Goal: Task Accomplishment & Management: Complete application form

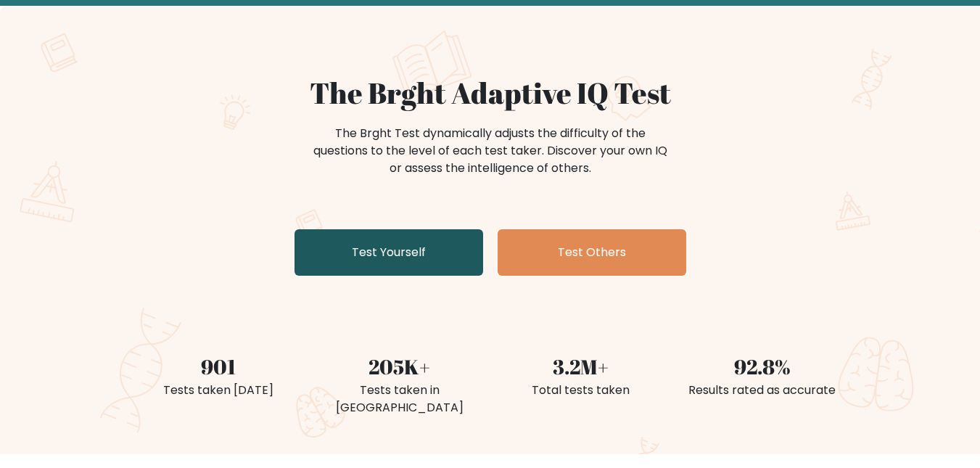
scroll to position [73, 0]
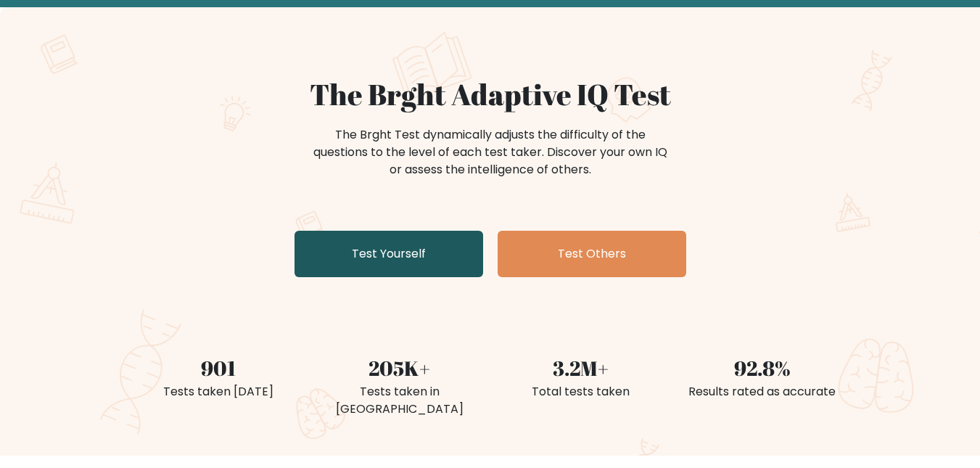
click at [385, 257] on link "Test Yourself" at bounding box center [389, 254] width 189 height 46
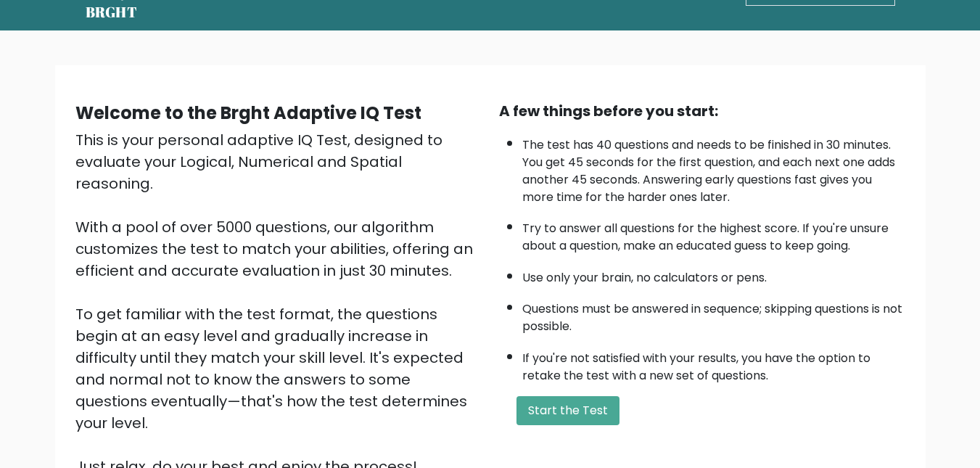
scroll to position [73, 0]
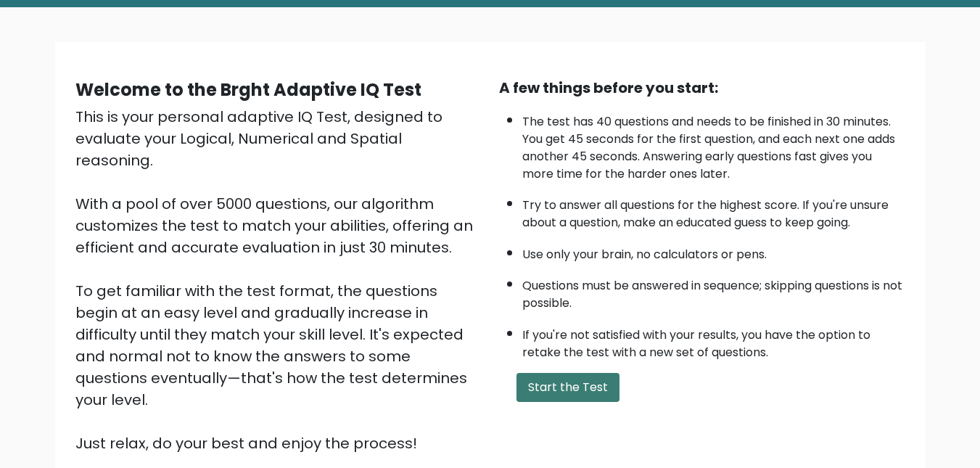
click at [594, 382] on button "Start the Test" at bounding box center [568, 387] width 103 height 29
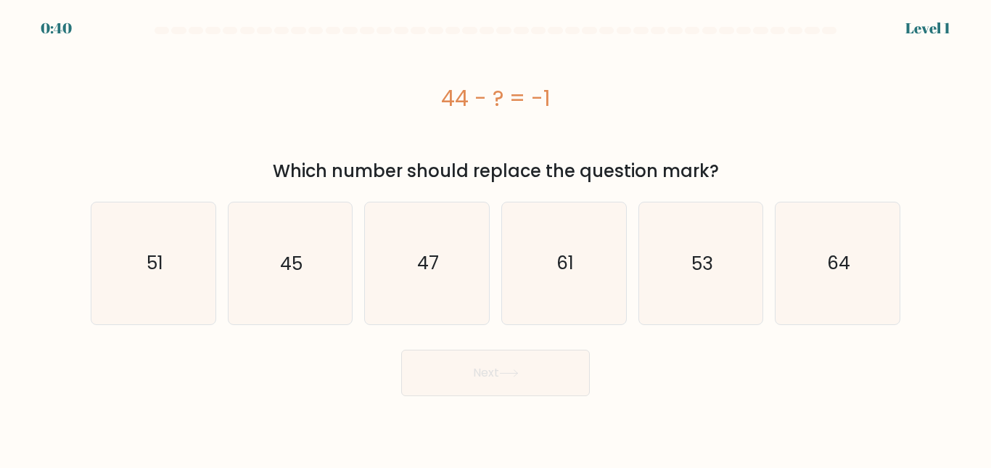
drag, startPoint x: 443, startPoint y: 102, endPoint x: 565, endPoint y: 102, distance: 121.2
click at [565, 102] on div "44 - ? = -1" at bounding box center [496, 98] width 810 height 33
copy div "44 - ? = -1"
click at [278, 280] on icon "45" at bounding box center [289, 262] width 121 height 121
click at [496, 238] on input "b. 45" at bounding box center [496, 236] width 1 height 4
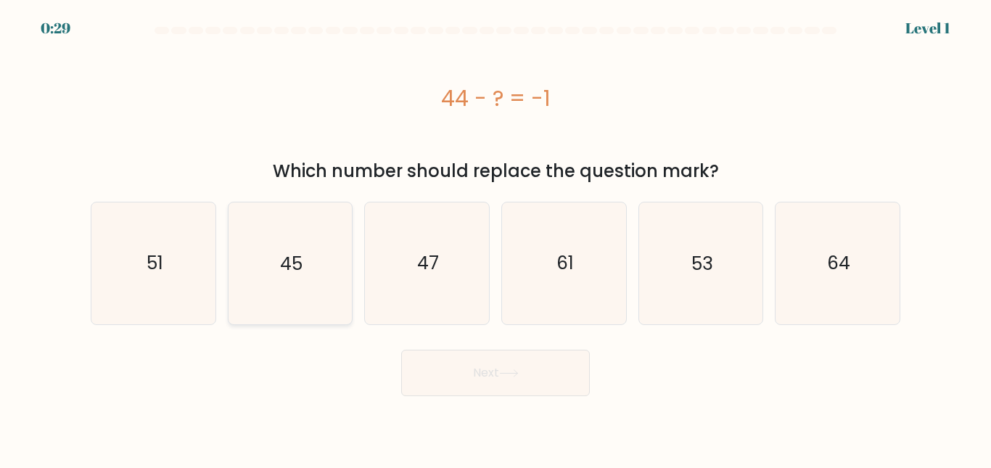
radio input "true"
click at [491, 359] on button "Next" at bounding box center [495, 373] width 189 height 46
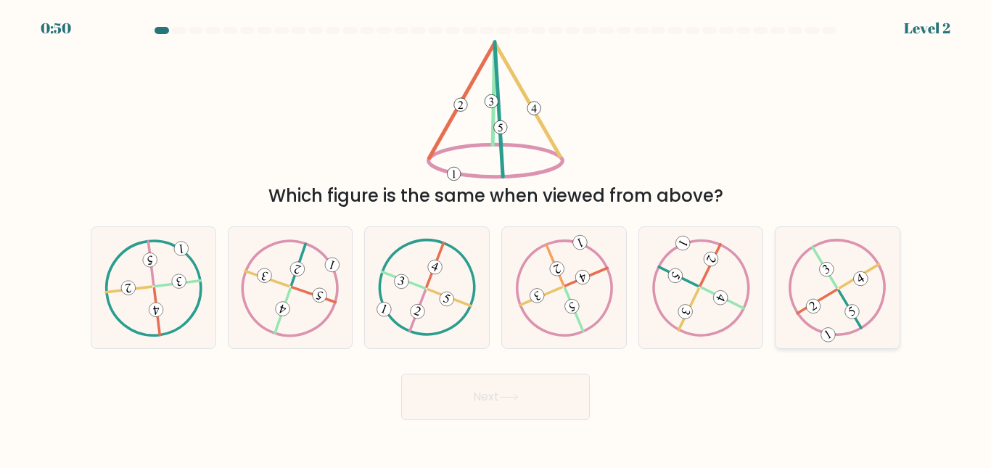
click at [820, 281] on icon at bounding box center [838, 287] width 98 height 97
click at [496, 238] on input "f." at bounding box center [496, 236] width 1 height 4
radio input "true"
click at [532, 381] on button "Next" at bounding box center [495, 397] width 189 height 46
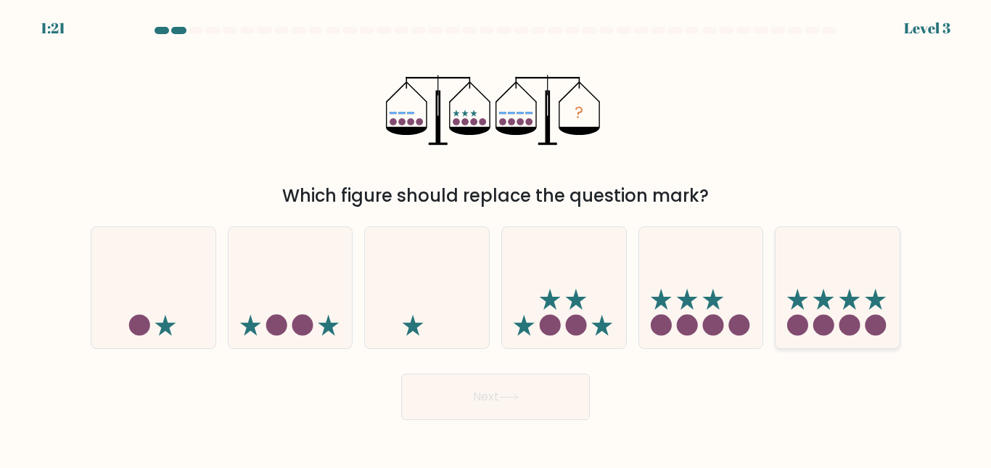
click at [822, 326] on circle at bounding box center [824, 324] width 21 height 21
click at [496, 238] on input "f." at bounding box center [496, 236] width 1 height 4
radio input "true"
click at [467, 376] on button "Next" at bounding box center [495, 397] width 189 height 46
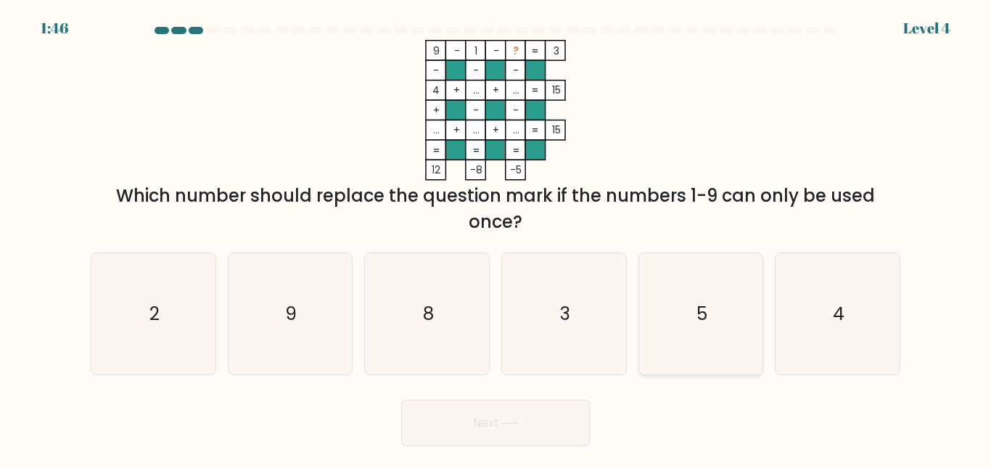
click at [710, 315] on icon "5" at bounding box center [700, 313] width 121 height 121
click at [496, 238] on input "e. 5" at bounding box center [496, 236] width 1 height 4
radio input "true"
click at [507, 405] on button "Next" at bounding box center [495, 423] width 189 height 46
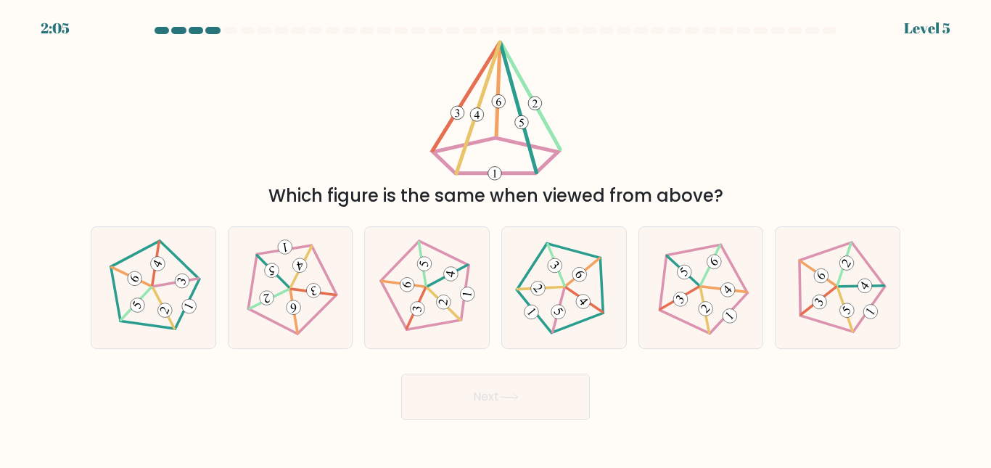
drag, startPoint x: 220, startPoint y: 266, endPoint x: 265, endPoint y: 274, distance: 45.6
click at [221, 266] on div "a." at bounding box center [153, 287] width 137 height 123
click at [271, 274] on 274 at bounding box center [271, 271] width 16 height 16
click at [496, 238] on input "b." at bounding box center [496, 236] width 1 height 4
radio input "true"
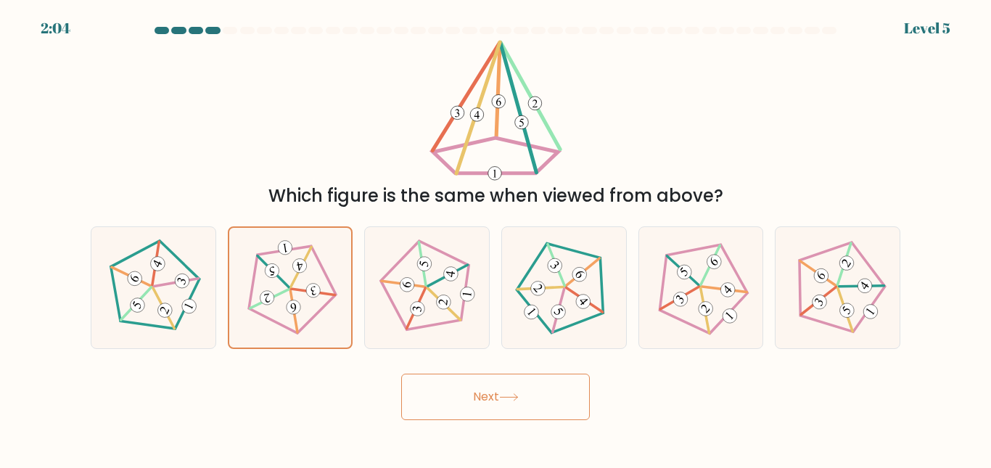
click at [528, 405] on button "Next" at bounding box center [495, 397] width 189 height 46
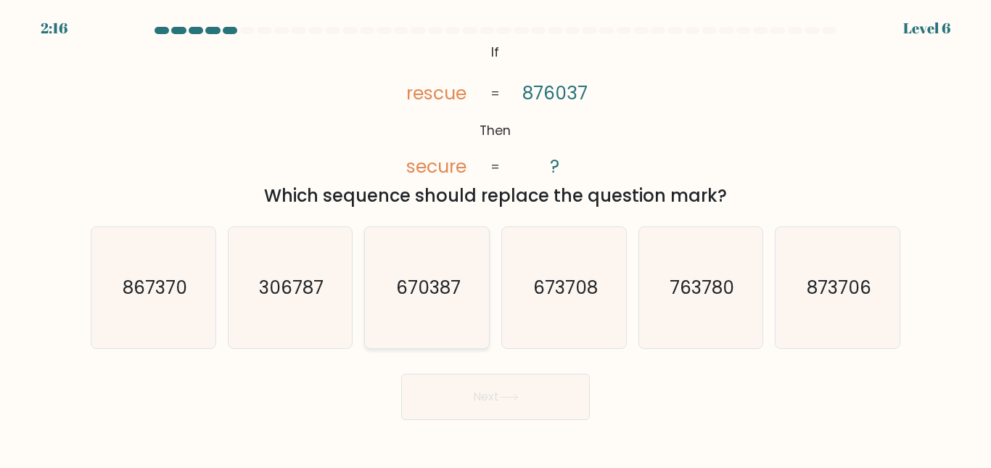
drag, startPoint x: 452, startPoint y: 253, endPoint x: 472, endPoint y: 284, distance: 36.6
click at [454, 251] on icon "670387" at bounding box center [427, 287] width 121 height 121
click at [496, 238] on input "c. 670387" at bounding box center [496, 236] width 1 height 4
radio input "true"
click at [500, 393] on button "Next" at bounding box center [495, 397] width 189 height 46
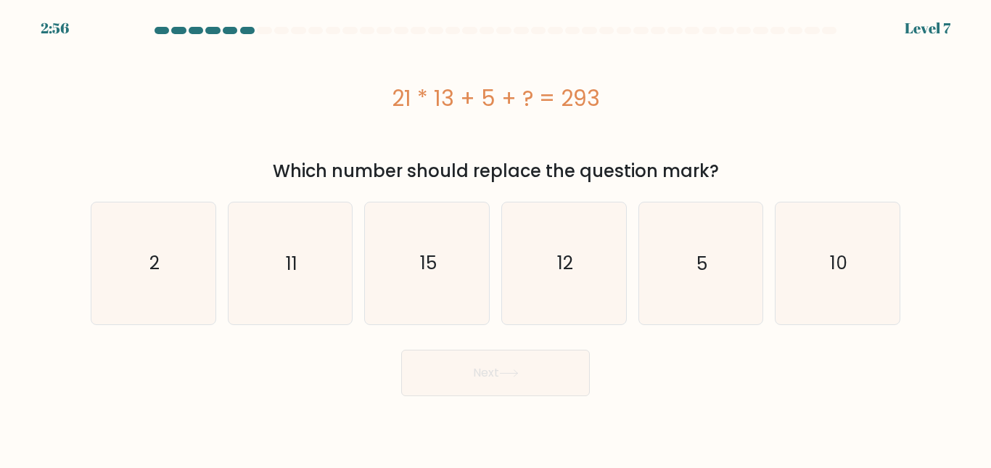
drag, startPoint x: 387, startPoint y: 102, endPoint x: 696, endPoint y: 101, distance: 309.2
click at [696, 101] on div "21 * 13 + 5 + ? = 293" at bounding box center [496, 98] width 810 height 33
copy div "21 * 13 + 5 + ? = 293"
click at [456, 265] on icon "15" at bounding box center [427, 262] width 121 height 121
click at [496, 238] on input "c. 15" at bounding box center [496, 236] width 1 height 4
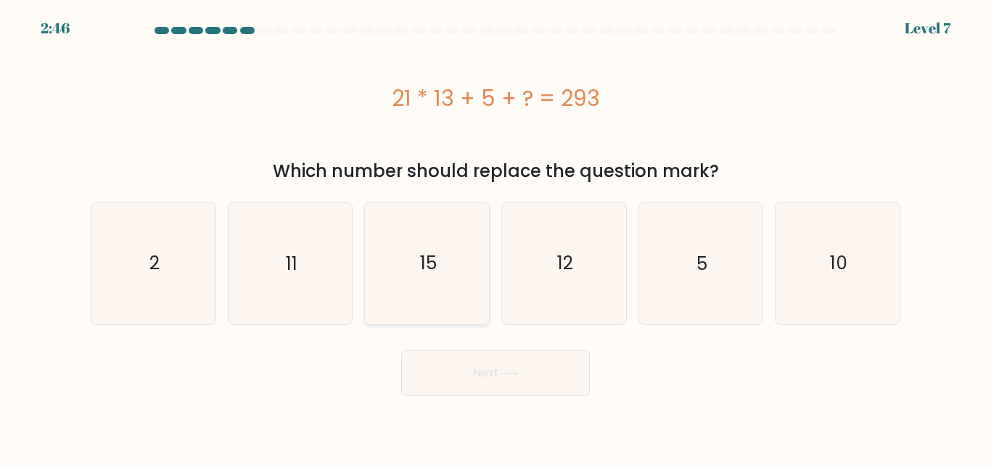
radio input "true"
click at [546, 385] on button "Next" at bounding box center [495, 373] width 189 height 46
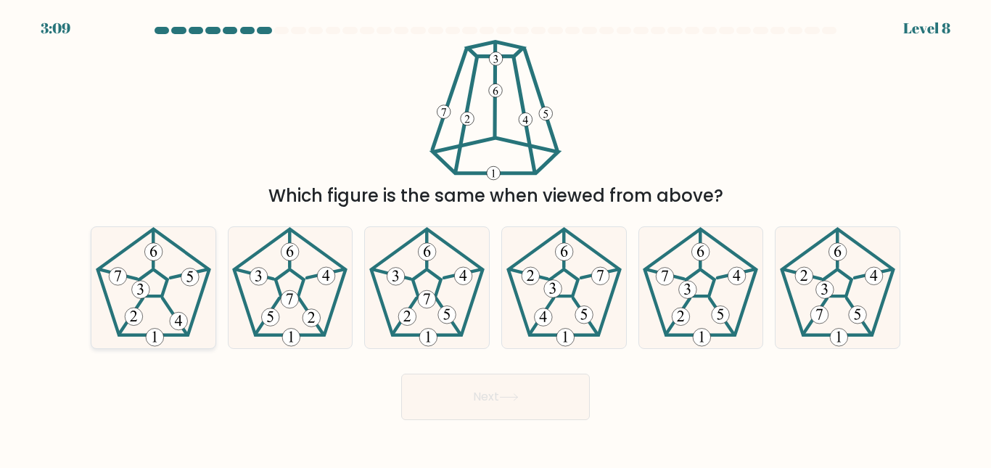
click at [133, 287] on 539 at bounding box center [140, 290] width 18 height 18
click at [496, 238] on input "a." at bounding box center [496, 236] width 1 height 4
radio input "true"
click at [527, 384] on button "Next" at bounding box center [495, 397] width 189 height 46
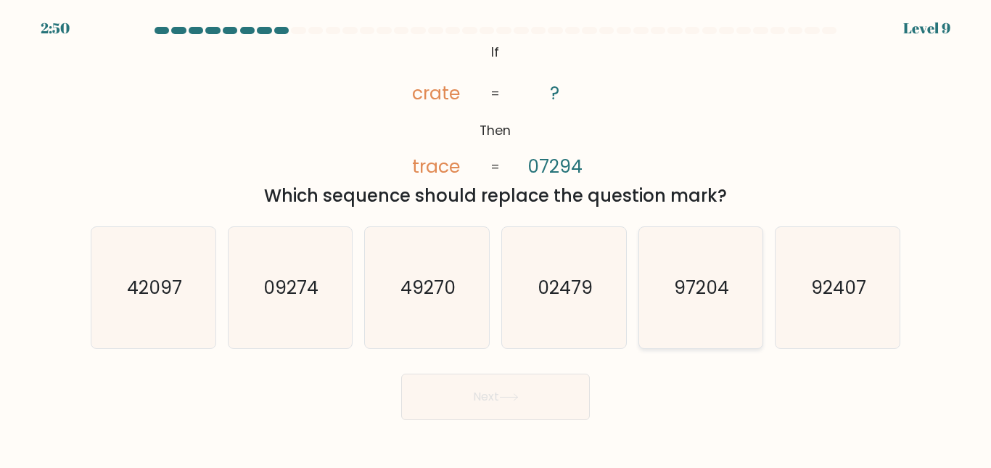
click at [711, 277] on text "97204" at bounding box center [702, 287] width 55 height 25
click at [496, 238] on input "e. 97204" at bounding box center [496, 236] width 1 height 4
radio input "true"
click at [536, 392] on button "Next" at bounding box center [495, 397] width 189 height 46
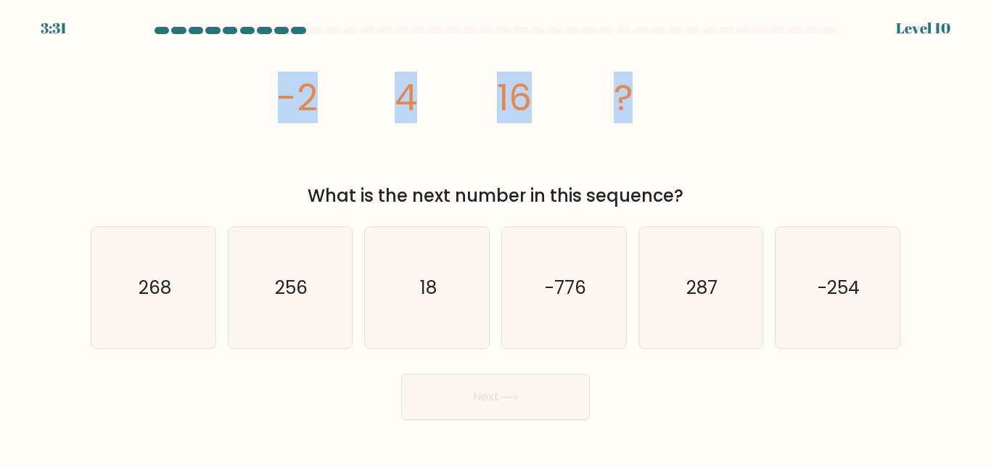
drag, startPoint x: 261, startPoint y: 69, endPoint x: 750, endPoint y: 135, distance: 493.6
click at [750, 135] on div "image/svg+xml -2 4 16 ? What is the next number in this sequence?" at bounding box center [495, 124] width 827 height 169
copy g "-2 4 16 ?"
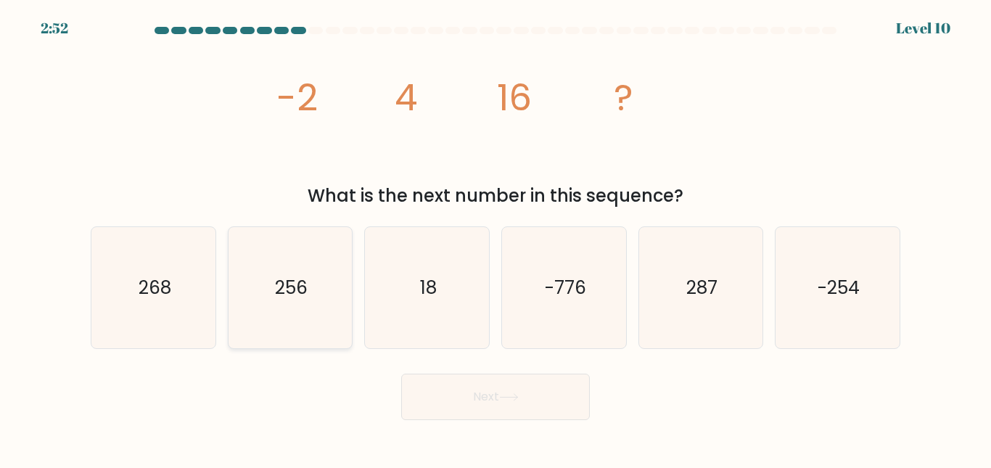
click at [263, 286] on icon "256" at bounding box center [289, 287] width 121 height 121
click at [496, 238] on input "b. 256" at bounding box center [496, 236] width 1 height 4
radio input "true"
click at [486, 388] on button "Next" at bounding box center [495, 397] width 189 height 46
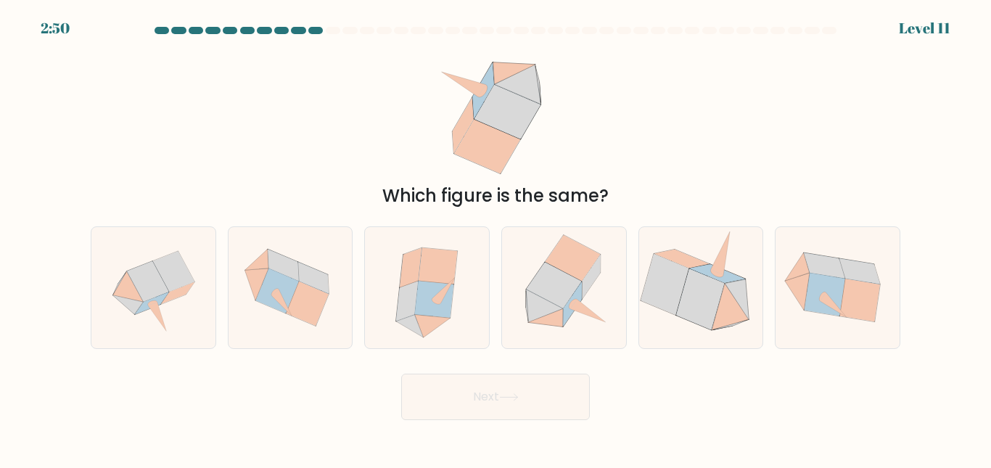
click at [491, 393] on button "Next" at bounding box center [495, 397] width 189 height 46
click at [682, 126] on div "Which figure is the same?" at bounding box center [495, 124] width 827 height 169
click at [425, 306] on icon at bounding box center [434, 299] width 39 height 37
click at [496, 238] on input "c." at bounding box center [496, 236] width 1 height 4
radio input "true"
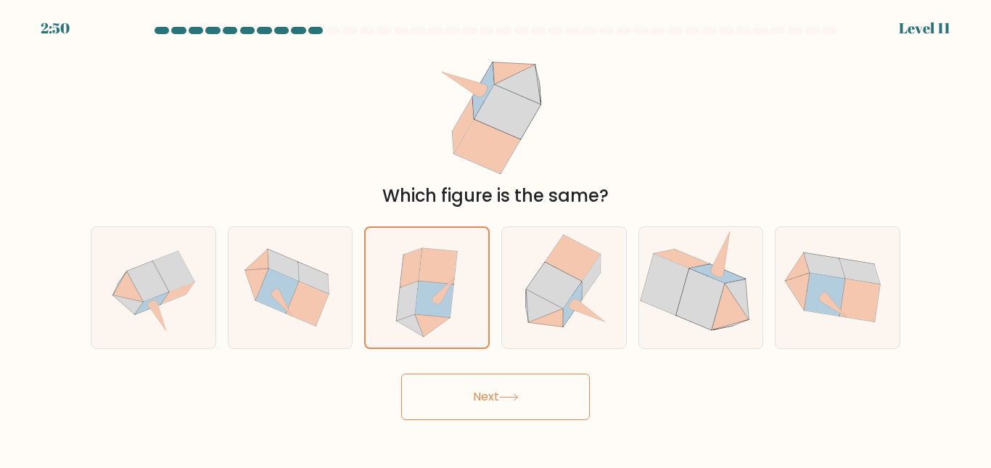
click at [546, 403] on button "Next" at bounding box center [495, 397] width 189 height 46
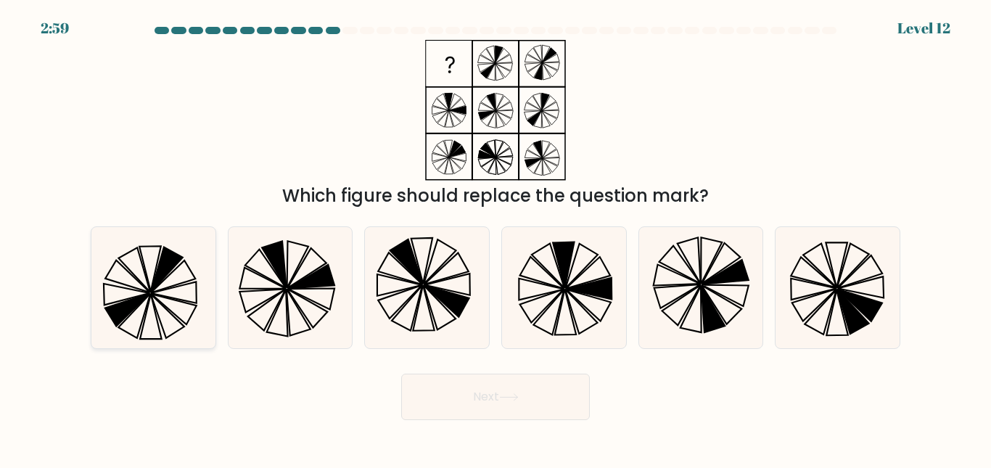
click at [140, 268] on icon at bounding box center [153, 287] width 121 height 121
click at [496, 238] on input "a." at bounding box center [496, 236] width 1 height 4
radio input "true"
click at [380, 385] on div "Next" at bounding box center [495, 394] width 827 height 54
click at [437, 390] on button "Next" at bounding box center [495, 397] width 189 height 46
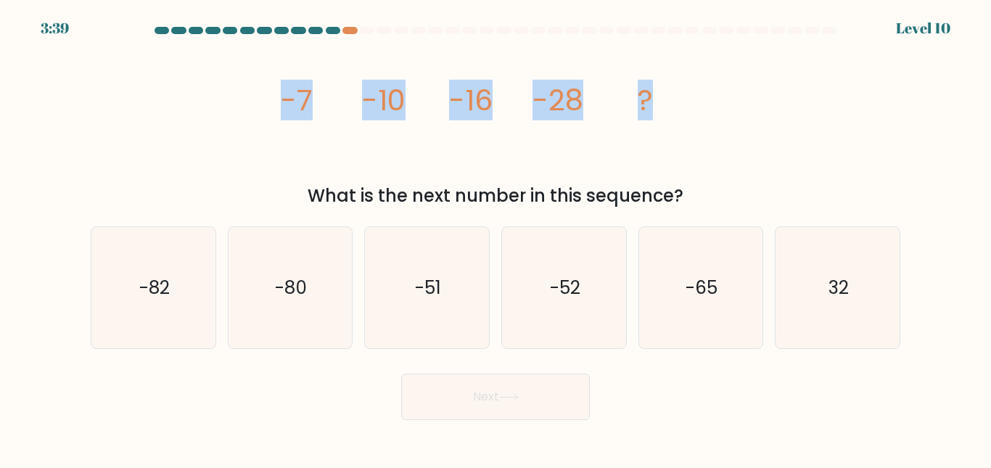
drag, startPoint x: 277, startPoint y: 106, endPoint x: 706, endPoint y: 149, distance: 431.1
click at [706, 149] on div "image/svg+xml -7 -10 -16 -28 ? What is the next number in this sequence?" at bounding box center [495, 124] width 827 height 169
copy g "-7 -10 -16 -28 ?"
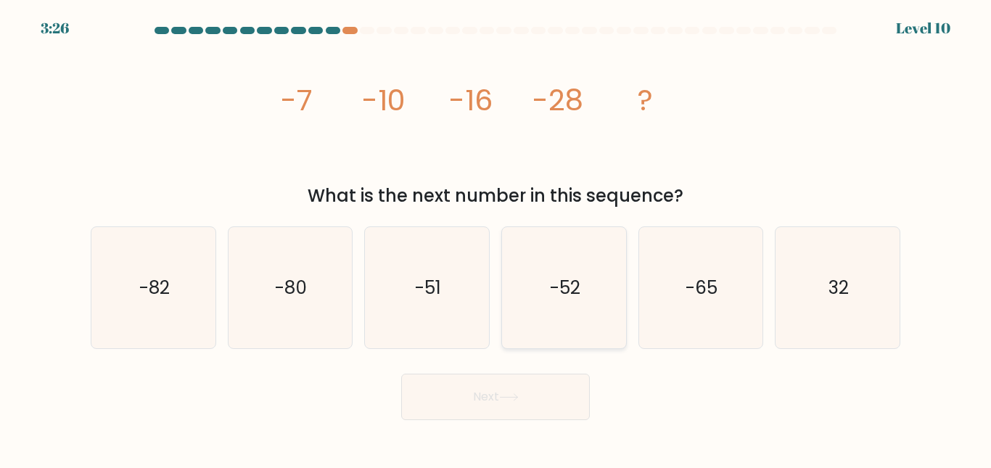
click at [587, 268] on icon "-52" at bounding box center [564, 287] width 121 height 121
click at [496, 238] on input "d. -52" at bounding box center [496, 236] width 1 height 4
radio input "true"
click at [538, 396] on button "Next" at bounding box center [495, 397] width 189 height 46
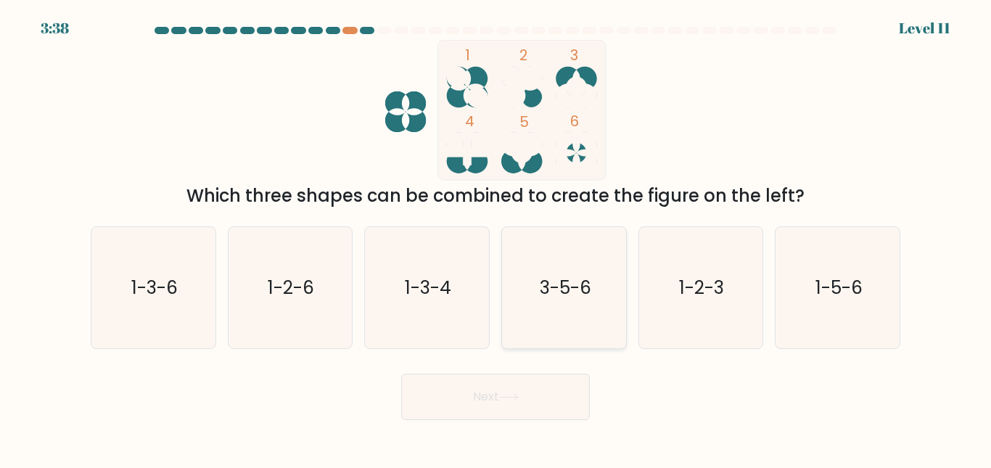
drag, startPoint x: 576, startPoint y: 296, endPoint x: 591, endPoint y: 343, distance: 48.7
click at [576, 297] on text "3-5-6" at bounding box center [565, 287] width 52 height 25
click at [496, 238] on input "d. 3-5-6" at bounding box center [496, 236] width 1 height 4
radio input "true"
click at [529, 420] on button "Next" at bounding box center [495, 397] width 189 height 46
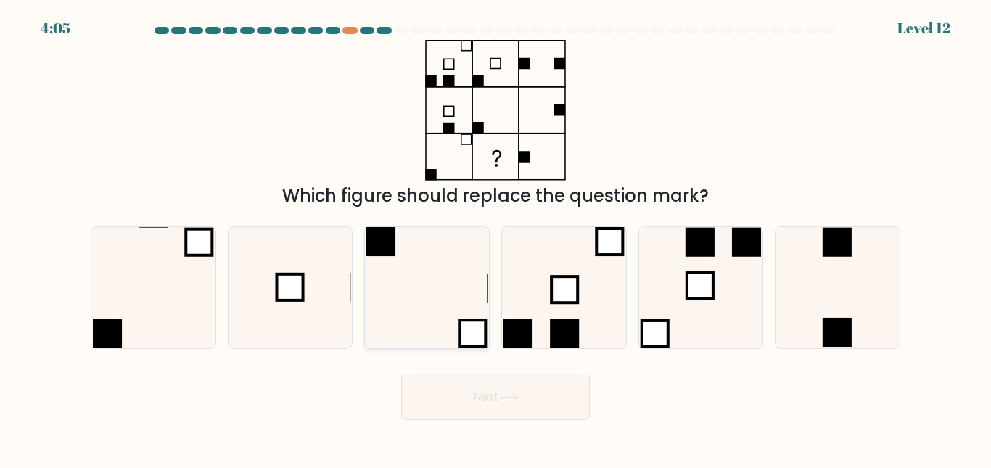
click at [422, 262] on icon at bounding box center [427, 287] width 121 height 121
click at [496, 238] on input "c." at bounding box center [496, 236] width 1 height 4
radio input "true"
click at [456, 416] on button "Next" at bounding box center [495, 397] width 189 height 46
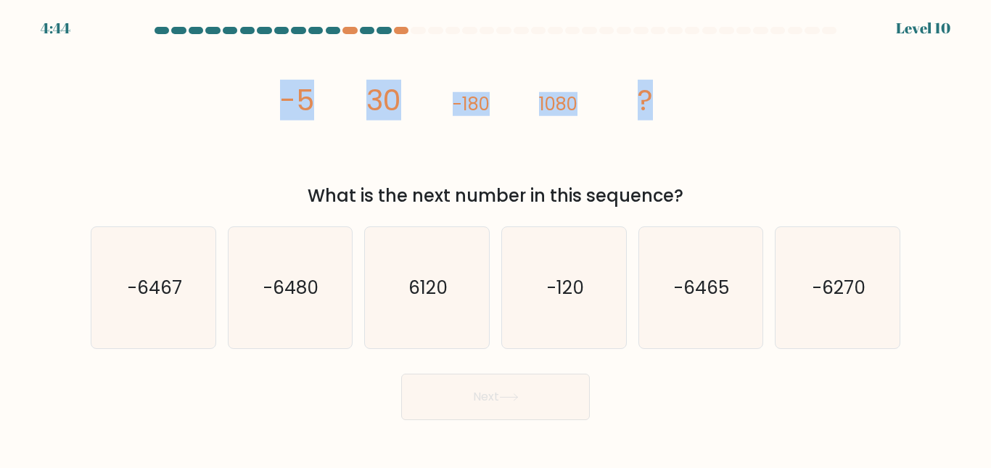
drag, startPoint x: 255, startPoint y: 112, endPoint x: 730, endPoint y: 110, distance: 474.6
click at [730, 110] on div "image/svg+xml -5 30 -180 1080 ? What is the next number in this sequence?" at bounding box center [495, 124] width 827 height 169
copy g "-5 30 -180 1080 ?"
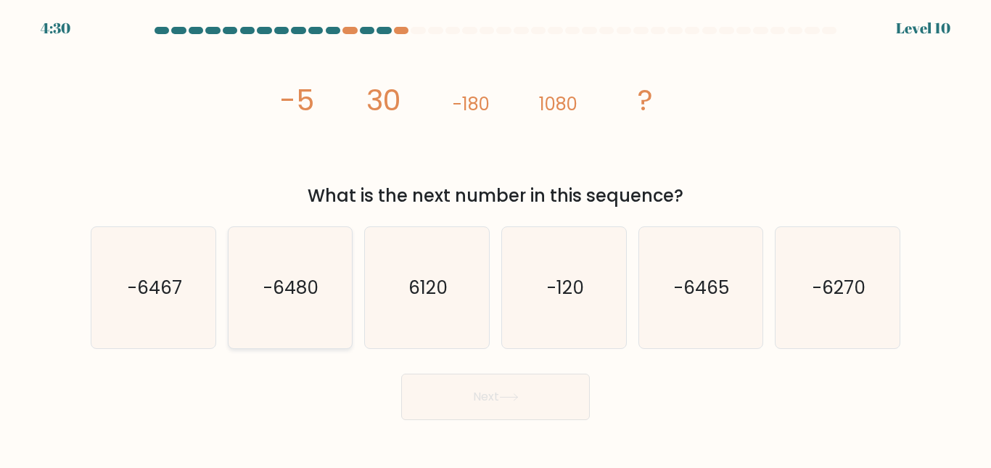
click at [336, 292] on icon "-6480" at bounding box center [289, 287] width 121 height 121
click at [496, 238] on input "b. -6480" at bounding box center [496, 236] width 1 height 4
radio input "true"
click at [540, 415] on button "Next" at bounding box center [495, 397] width 189 height 46
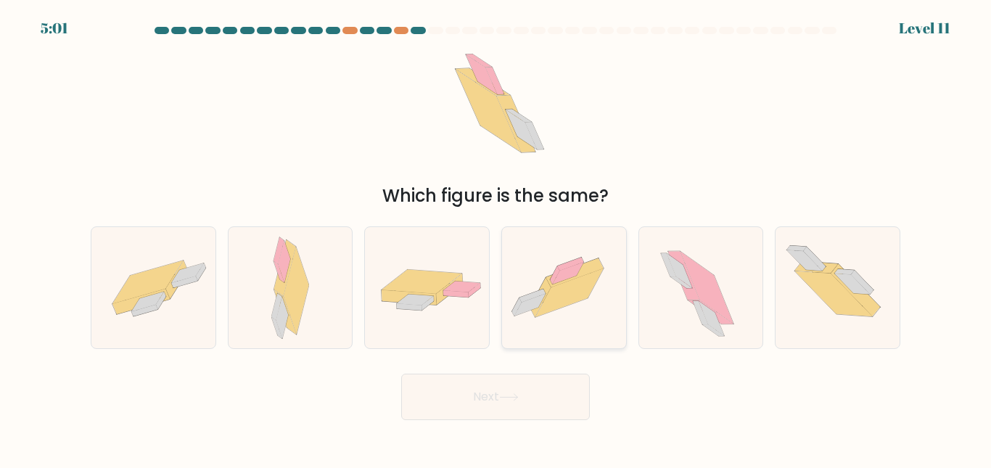
click at [573, 264] on icon at bounding box center [571, 263] width 26 height 13
click at [496, 238] on input "d." at bounding box center [496, 236] width 1 height 4
radio input "true"
click at [506, 409] on button "Next" at bounding box center [495, 397] width 189 height 46
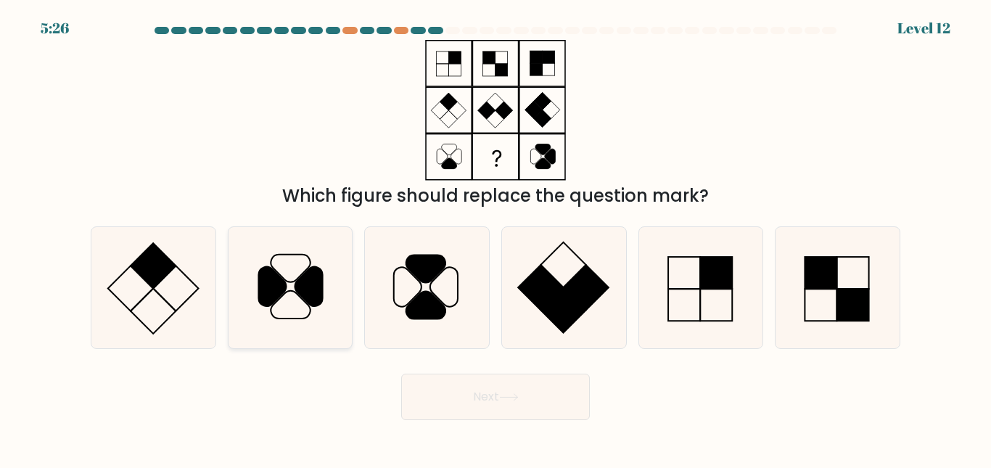
click at [305, 258] on icon at bounding box center [289, 287] width 121 height 121
click at [496, 238] on input "b." at bounding box center [496, 236] width 1 height 4
radio input "true"
click at [492, 386] on button "Next" at bounding box center [495, 397] width 189 height 46
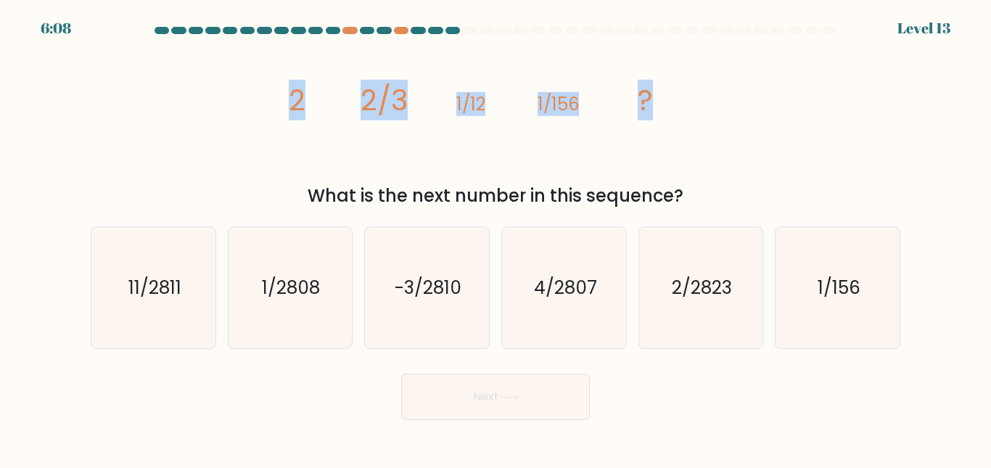
drag, startPoint x: 273, startPoint y: 103, endPoint x: 673, endPoint y: 111, distance: 400.7
click at [673, 111] on div "image/svg+xml 2 2/3 1/12 1/156 ? What is the next number in this sequence?" at bounding box center [495, 124] width 827 height 169
copy g "2 2/3 1/12 1/156 ?"
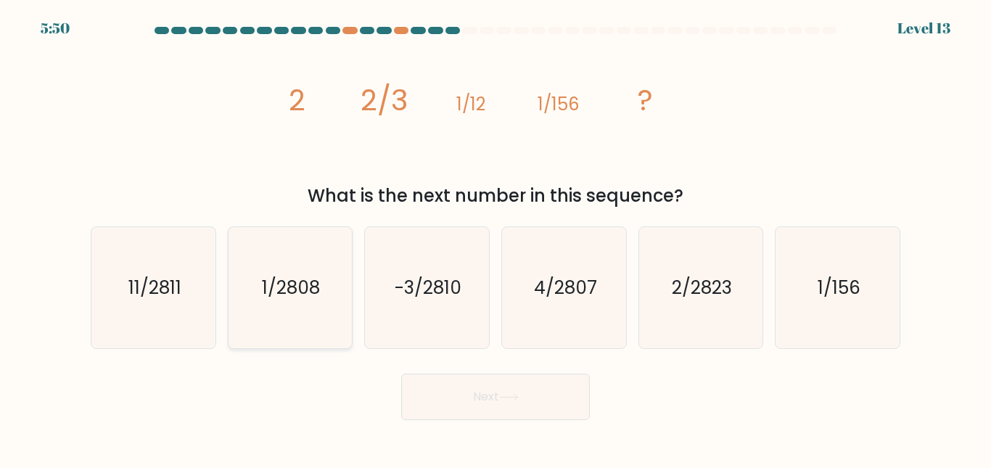
click at [298, 246] on icon "1/2808" at bounding box center [289, 287] width 121 height 121
click at [496, 238] on input "b. 1/2808" at bounding box center [496, 236] width 1 height 4
radio input "true"
click at [475, 402] on button "Next" at bounding box center [495, 397] width 189 height 46
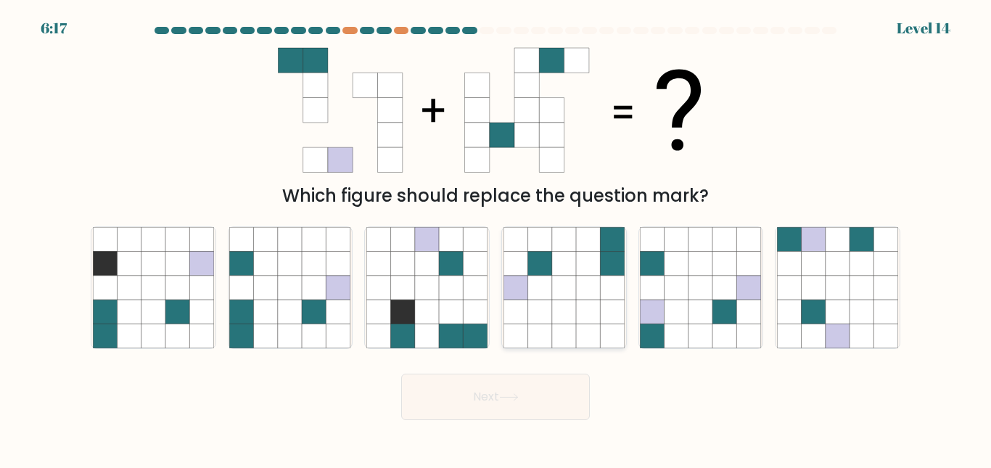
click at [554, 309] on icon at bounding box center [564, 312] width 24 height 24
click at [496, 238] on input "d." at bounding box center [496, 236] width 1 height 4
radio input "true"
click at [492, 425] on body "6:16 Level 14" at bounding box center [495, 234] width 991 height 468
click at [516, 403] on button "Next" at bounding box center [495, 397] width 189 height 46
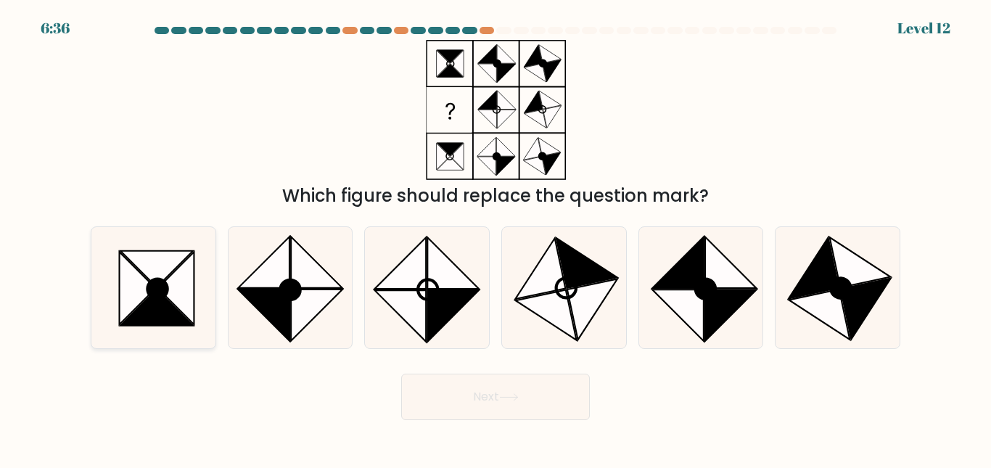
click at [177, 292] on icon at bounding box center [175, 288] width 36 height 73
click at [496, 238] on input "a." at bounding box center [496, 236] width 1 height 4
radio input "true"
drag, startPoint x: 510, startPoint y: 407, endPoint x: 722, endPoint y: 417, distance: 212.1
click at [722, 417] on div "Next" at bounding box center [495, 394] width 827 height 54
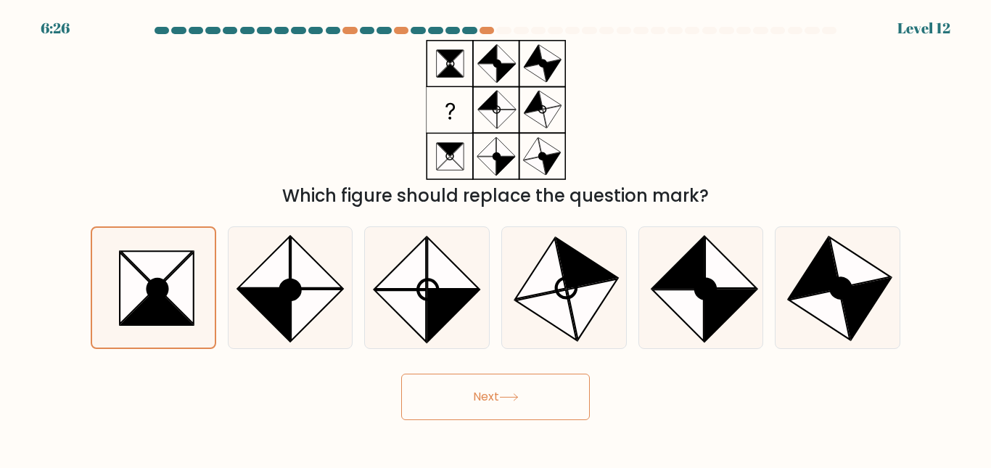
click at [533, 392] on button "Next" at bounding box center [495, 397] width 189 height 46
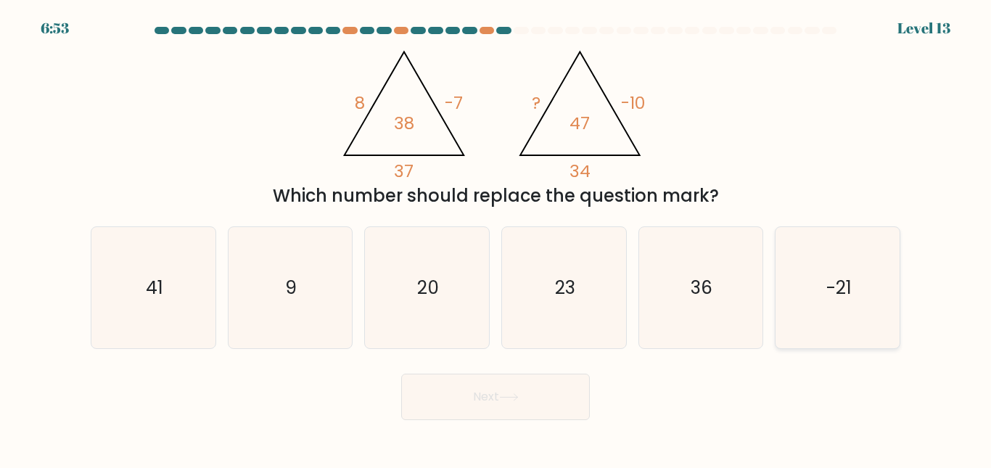
click at [855, 299] on icon "-21" at bounding box center [837, 287] width 121 height 121
click at [496, 238] on input "f. -21" at bounding box center [496, 236] width 1 height 4
radio input "true"
click at [520, 388] on button "Next" at bounding box center [495, 397] width 189 height 46
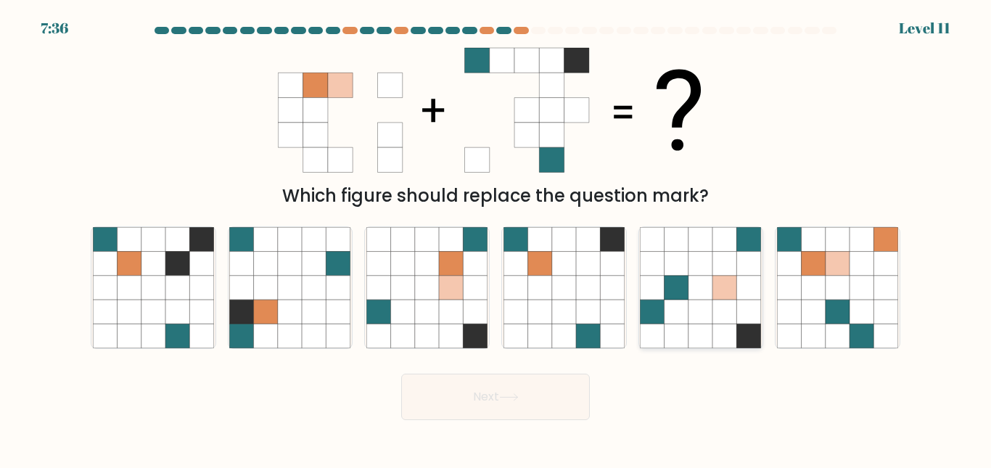
click at [668, 291] on icon at bounding box center [677, 288] width 24 height 24
click at [496, 238] on input "e." at bounding box center [496, 236] width 1 height 4
radio input "true"
click at [537, 422] on body "7:35 Level 11" at bounding box center [495, 234] width 991 height 468
click at [539, 407] on button "Next" at bounding box center [495, 397] width 189 height 46
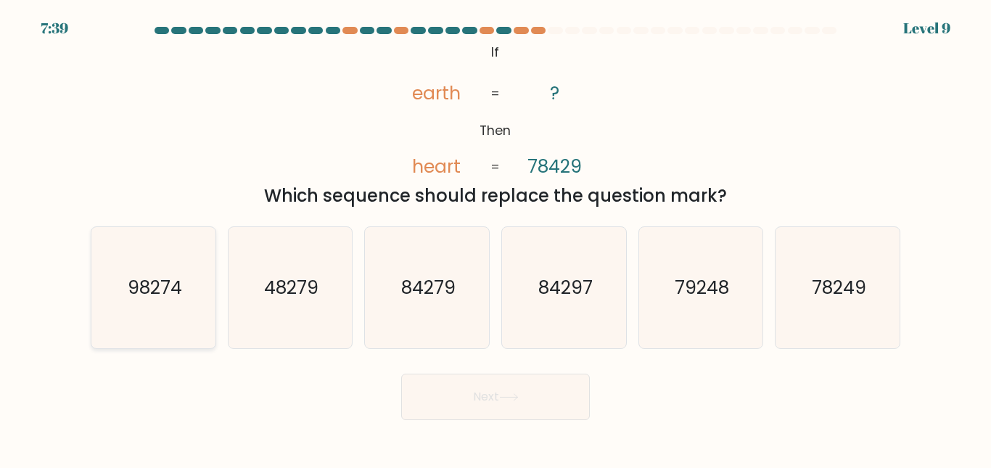
click at [174, 275] on text "98274" at bounding box center [154, 287] width 54 height 25
click at [496, 238] on input "a. 98274" at bounding box center [496, 236] width 1 height 4
radio input "true"
drag, startPoint x: 499, startPoint y: 396, endPoint x: 702, endPoint y: 378, distance: 204.0
click at [702, 378] on div "Next" at bounding box center [495, 394] width 827 height 54
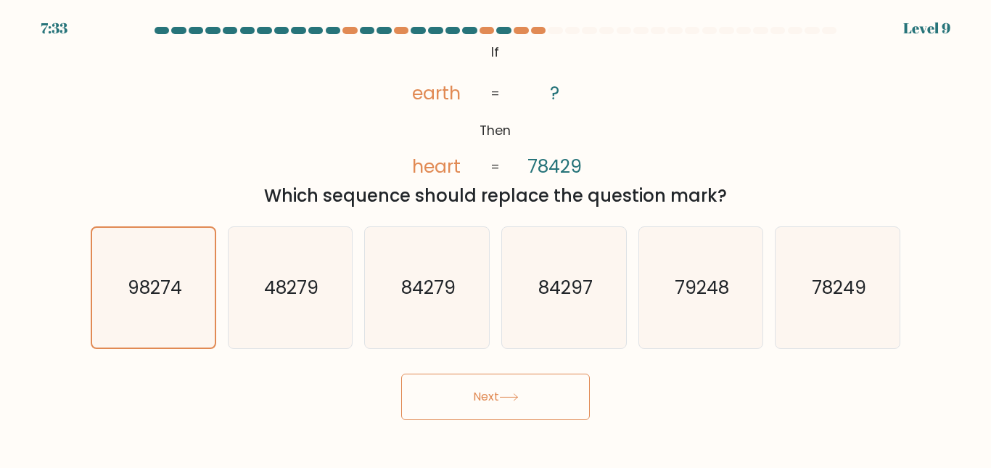
click at [702, 378] on div "Next" at bounding box center [495, 394] width 827 height 54
click at [580, 310] on icon "84297" at bounding box center [564, 287] width 121 height 121
click at [496, 238] on input "d. 84297" at bounding box center [496, 236] width 1 height 4
radio input "true"
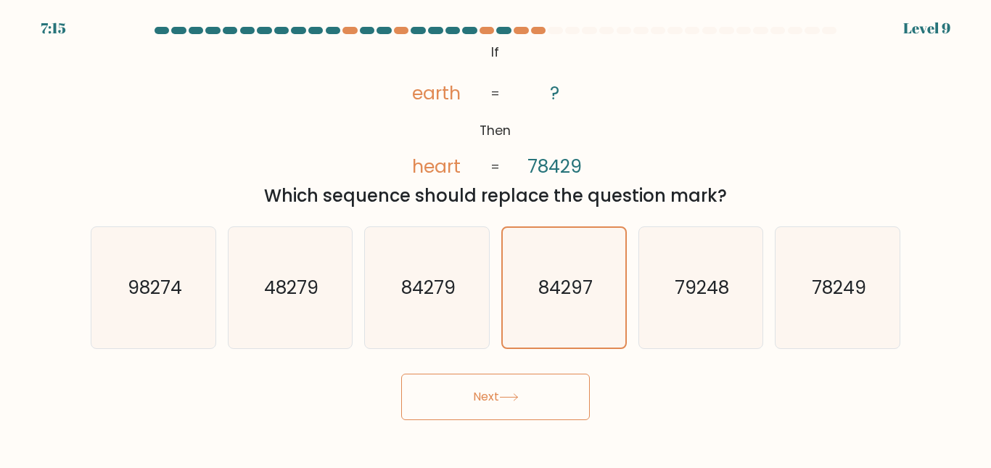
click at [531, 382] on button "Next" at bounding box center [495, 397] width 189 height 46
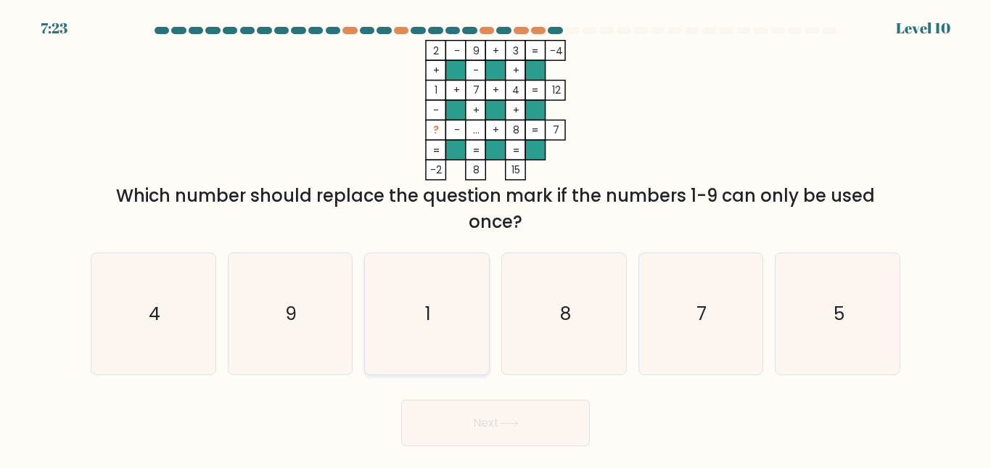
click at [449, 306] on icon "1" at bounding box center [427, 313] width 121 height 121
click at [496, 238] on input "c. 1" at bounding box center [496, 236] width 1 height 4
radio input "true"
click at [516, 413] on button "Next" at bounding box center [495, 423] width 189 height 46
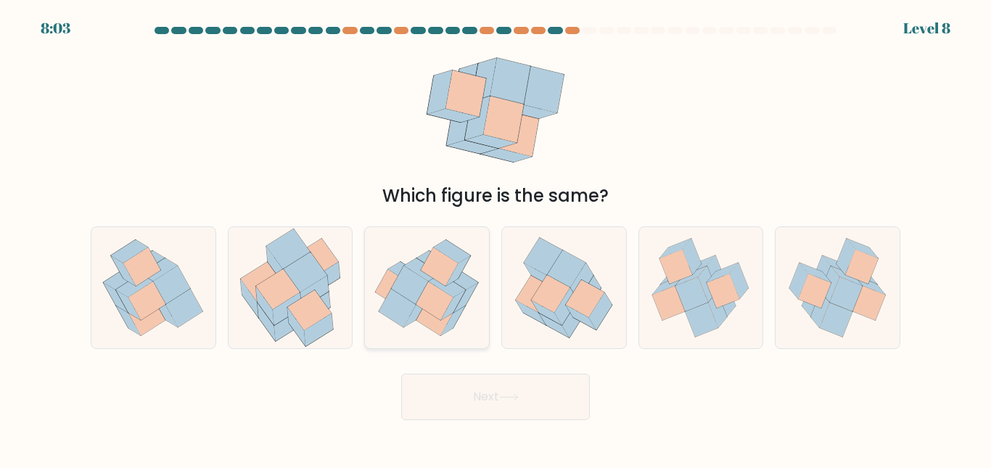
click at [461, 281] on icon at bounding box center [460, 277] width 37 height 23
click at [496, 238] on input "c." at bounding box center [496, 236] width 1 height 4
radio input "true"
click at [528, 438] on body "8:03 Level 8" at bounding box center [495, 234] width 991 height 468
click at [513, 404] on button "Next" at bounding box center [495, 397] width 189 height 46
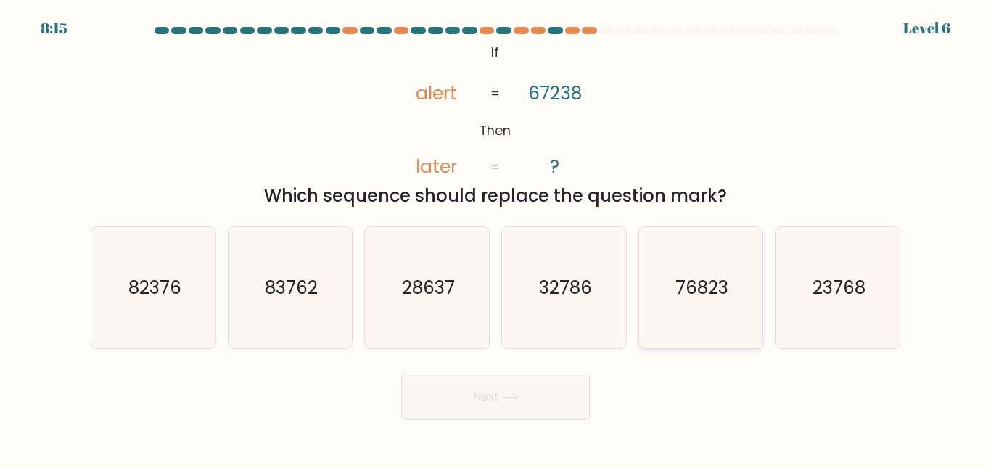
click at [747, 295] on icon "76823" at bounding box center [700, 287] width 121 height 121
click at [496, 238] on input "e. 76823" at bounding box center [496, 236] width 1 height 4
radio input "true"
click at [494, 366] on form "If ?" at bounding box center [495, 223] width 991 height 393
click at [493, 379] on button "Next" at bounding box center [495, 397] width 189 height 46
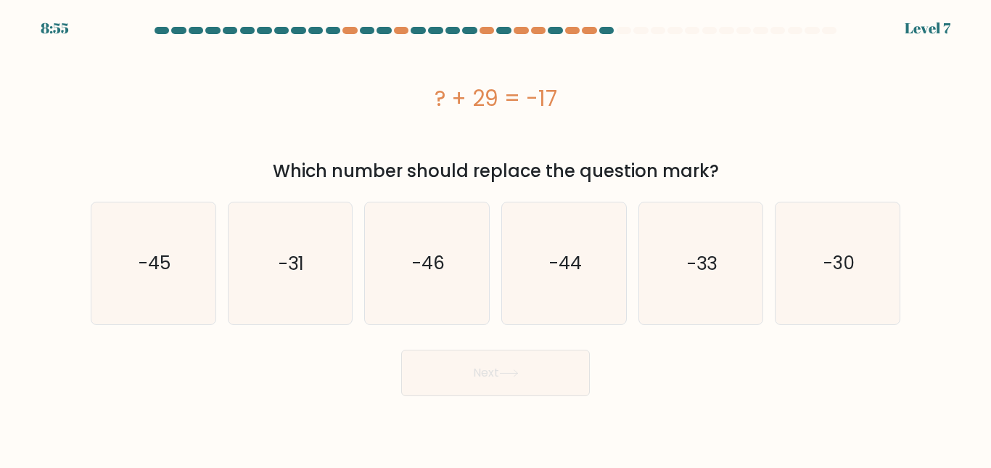
drag, startPoint x: 423, startPoint y: 102, endPoint x: 577, endPoint y: 91, distance: 154.2
click at [577, 91] on div "? + 29 = -17" at bounding box center [496, 98] width 810 height 33
copy div "? + 29 = -17"
click at [409, 255] on icon "-46" at bounding box center [427, 262] width 121 height 121
click at [496, 238] on input "c. -46" at bounding box center [496, 236] width 1 height 4
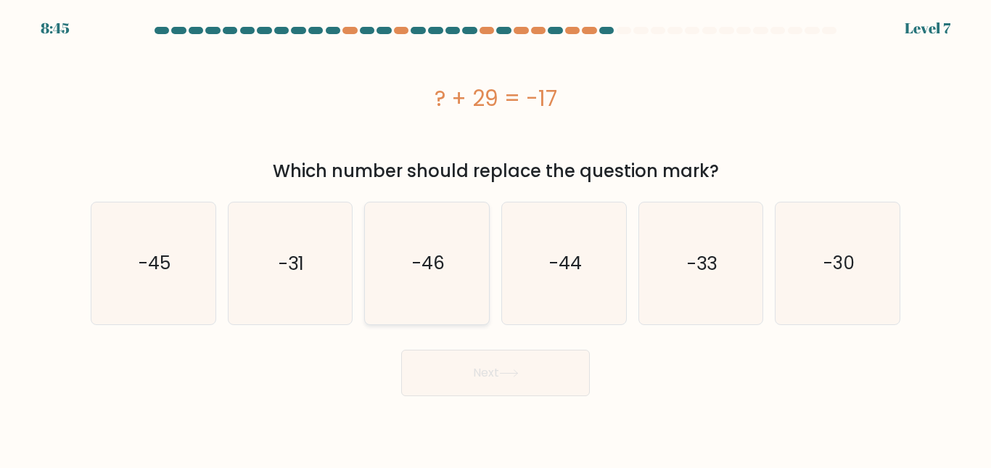
radio input "true"
click at [465, 390] on button "Next" at bounding box center [495, 373] width 189 height 46
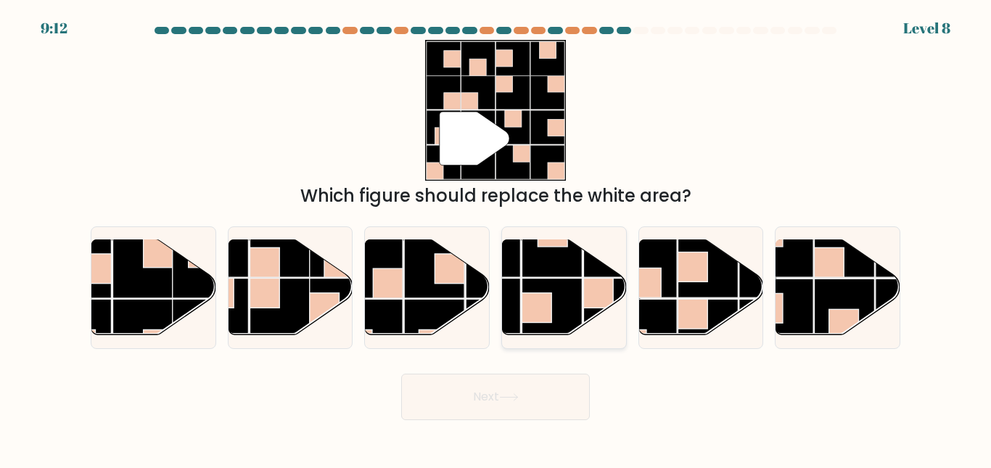
drag, startPoint x: 661, startPoint y: 323, endPoint x: 531, endPoint y: 250, distance: 149.4
click at [519, 241] on div "a. b. c. d." at bounding box center [496, 282] width 822 height 134
click at [756, 176] on div "" Which figure should replace the white area?" at bounding box center [495, 124] width 827 height 169
click at [711, 271] on rect at bounding box center [708, 267] width 60 height 60
click at [496, 238] on input "e." at bounding box center [496, 236] width 1 height 4
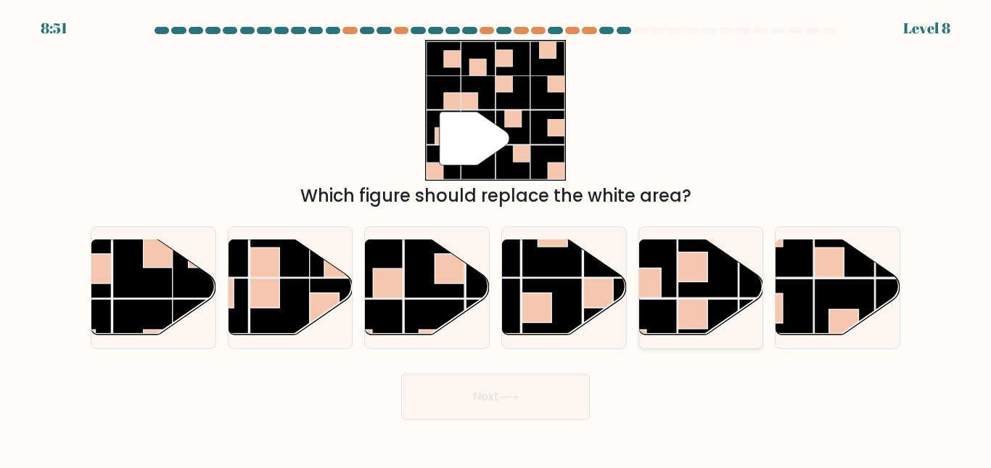
radio input "true"
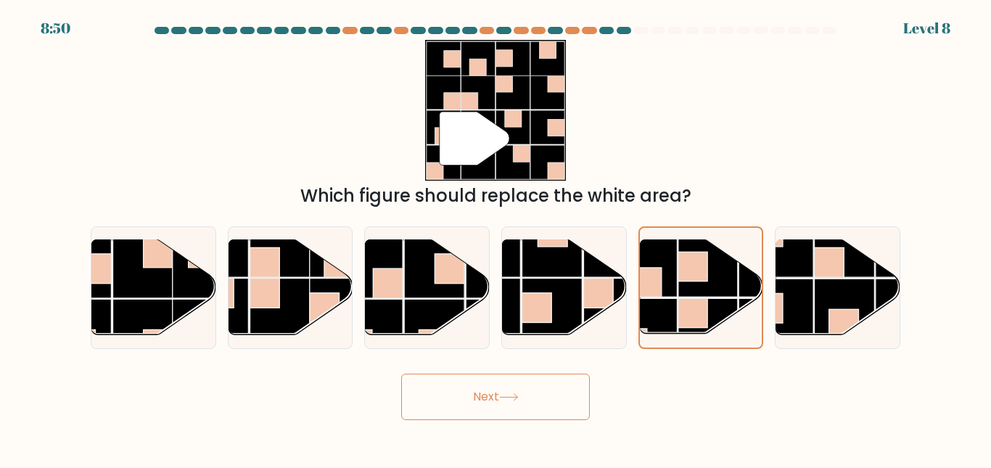
click at [504, 419] on button "Next" at bounding box center [495, 397] width 189 height 46
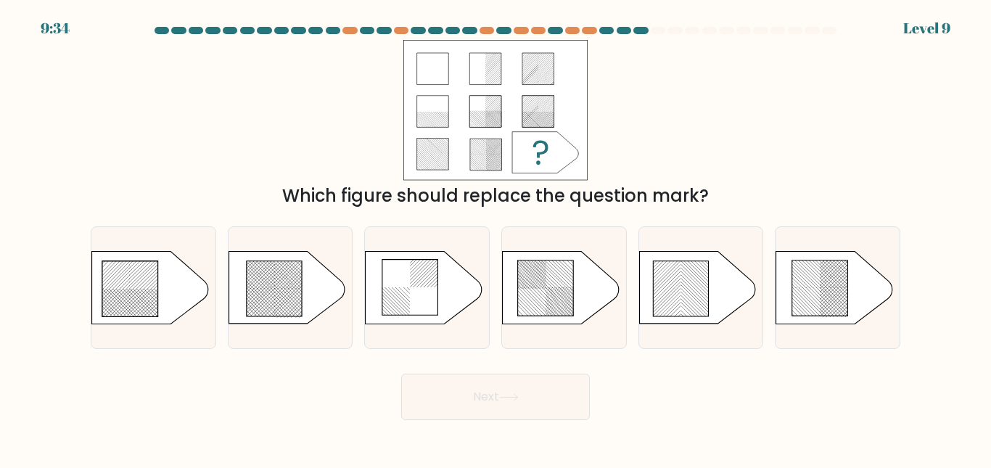
click at [503, 406] on button "Next" at bounding box center [495, 397] width 189 height 46
click at [700, 126] on div "Which figure should replace the question mark?" at bounding box center [495, 124] width 827 height 169
click at [288, 295] on icon at bounding box center [274, 288] width 55 height 55
click at [496, 238] on input "b." at bounding box center [496, 236] width 1 height 4
radio input "true"
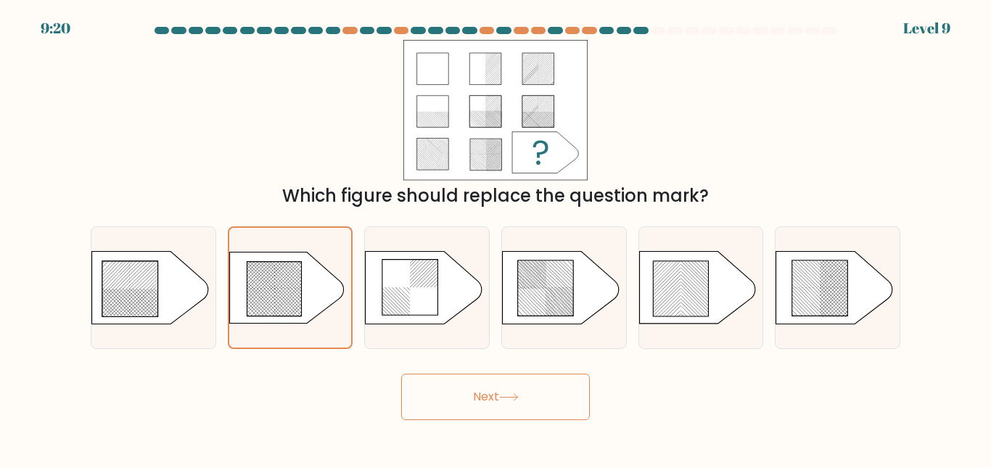
click at [465, 386] on button "Next" at bounding box center [495, 397] width 189 height 46
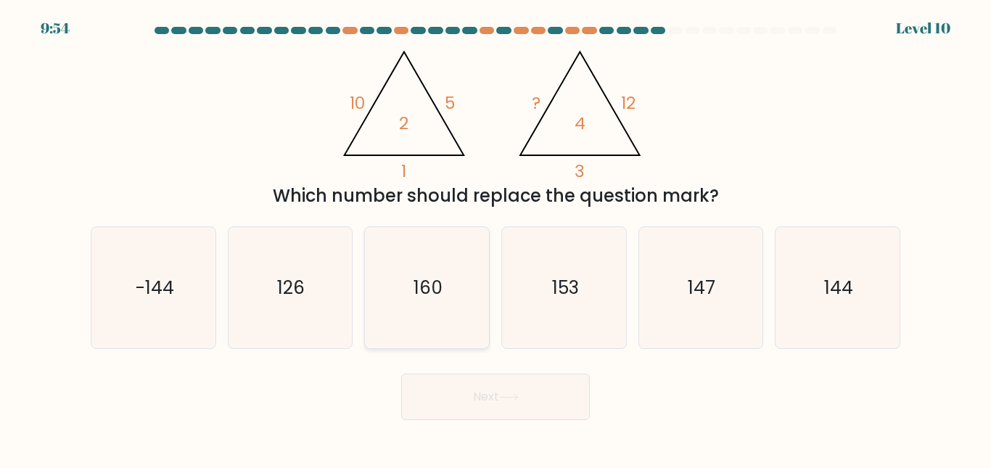
click at [441, 303] on icon "160" at bounding box center [427, 287] width 121 height 121
click at [496, 238] on input "c. 160" at bounding box center [496, 236] width 1 height 4
radio input "true"
click at [708, 274] on icon "147" at bounding box center [700, 287] width 121 height 121
click at [496, 238] on input "e. 147" at bounding box center [496, 236] width 1 height 4
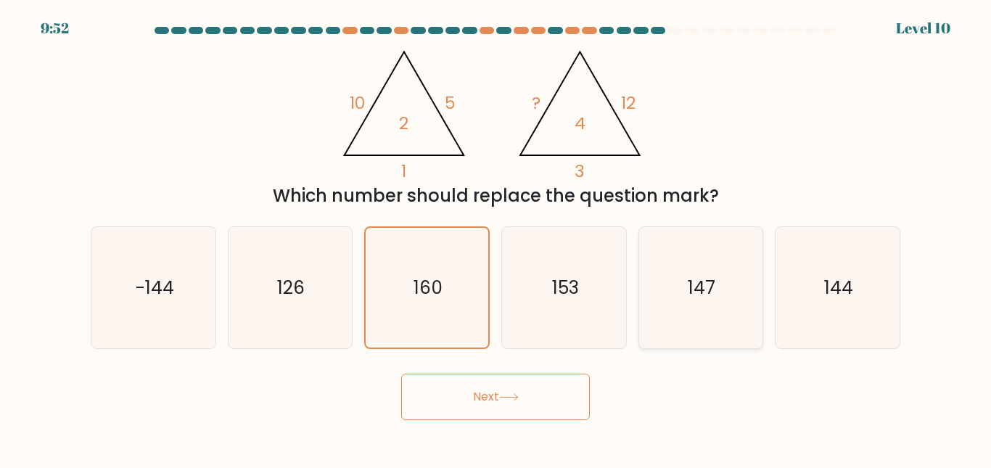
radio input "true"
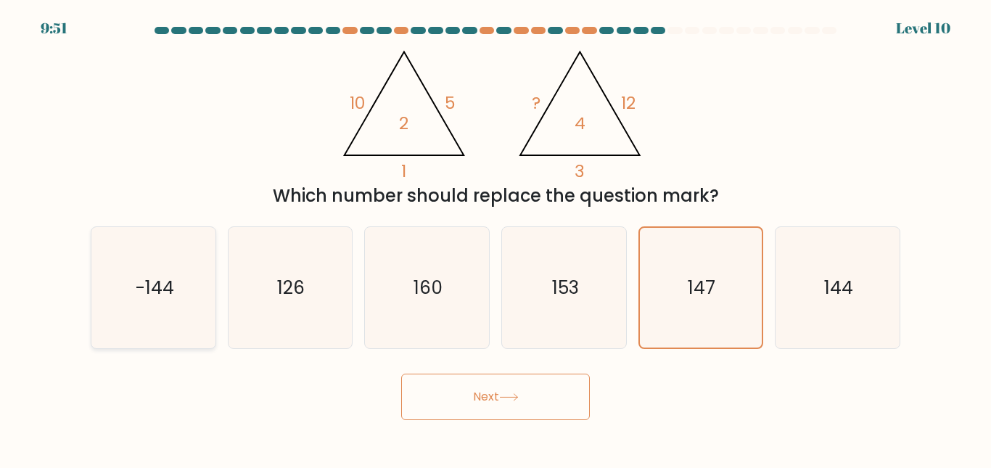
click at [210, 283] on icon "-144" at bounding box center [153, 287] width 121 height 121
click at [496, 238] on input "a. -144" at bounding box center [496, 236] width 1 height 4
radio input "true"
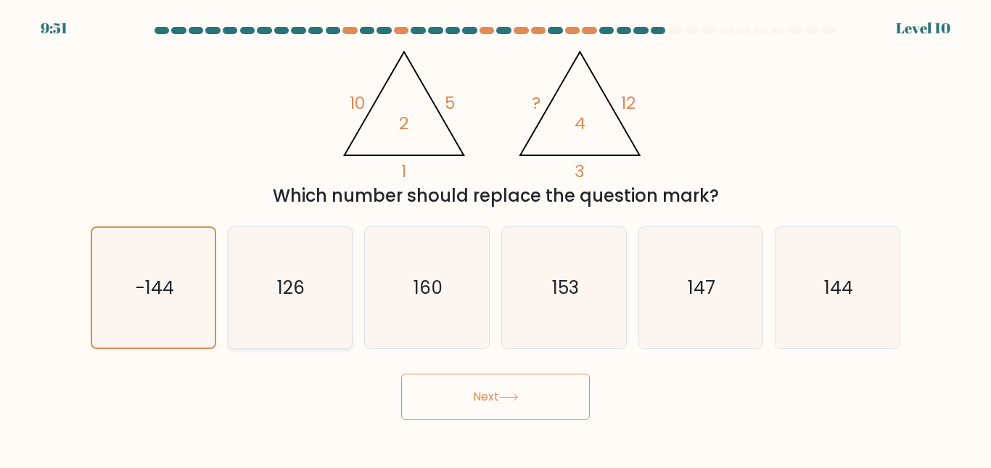
click at [287, 275] on text "126" at bounding box center [292, 287] width 28 height 25
click at [496, 238] on input "b. 126" at bounding box center [496, 236] width 1 height 4
radio input "true"
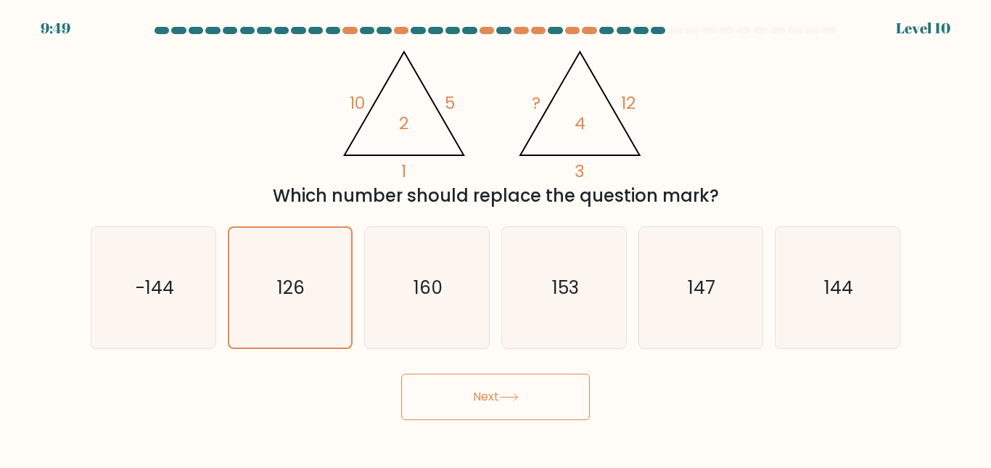
click at [433, 382] on button "Next" at bounding box center [495, 397] width 189 height 46
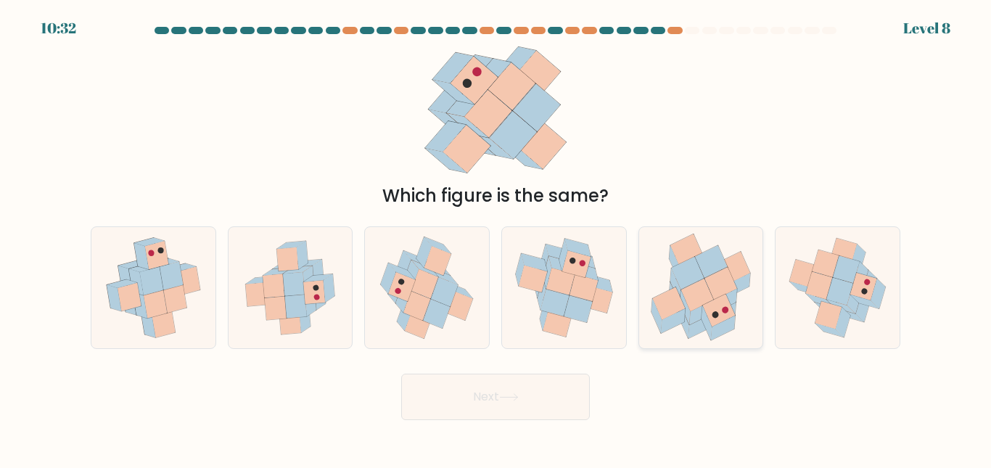
click at [661, 282] on icon at bounding box center [701, 287] width 124 height 120
click at [496, 238] on input "e." at bounding box center [496, 236] width 1 height 4
radio input "true"
click at [464, 380] on button "Next" at bounding box center [495, 397] width 189 height 46
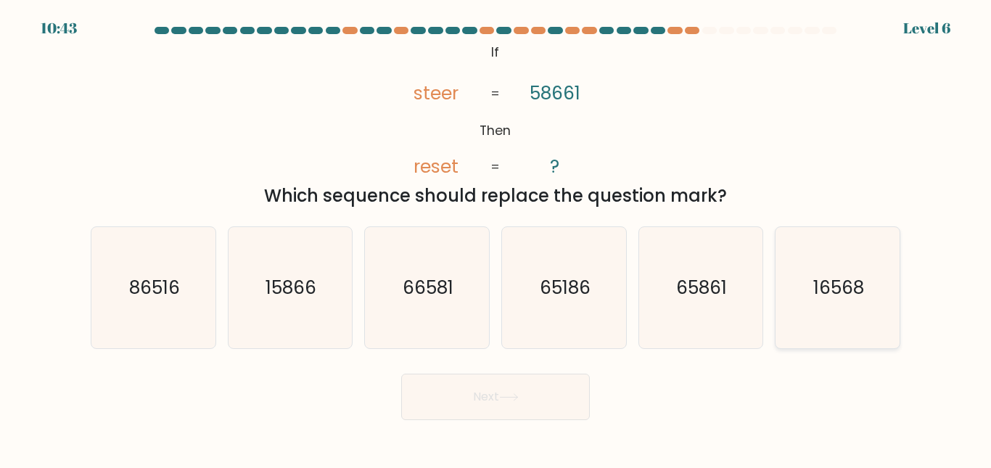
click at [829, 303] on icon "16568" at bounding box center [837, 287] width 121 height 121
click at [496, 238] on input "f. 16568" at bounding box center [496, 236] width 1 height 4
radio input "true"
click at [589, 396] on button "Next" at bounding box center [495, 397] width 189 height 46
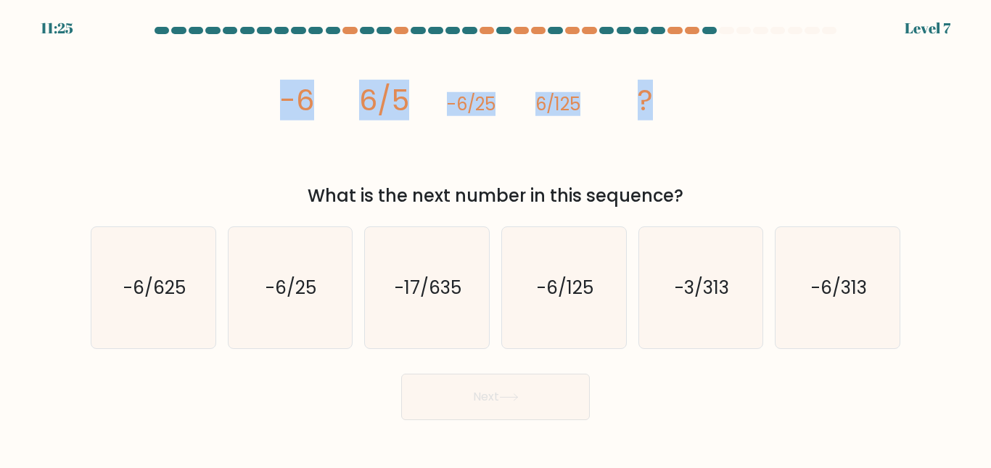
drag, startPoint x: 270, startPoint y: 104, endPoint x: 705, endPoint y: 123, distance: 435.9
click at [705, 123] on div "image/svg+xml -6 6/5 -6/25 6/125 ? What is the next number in this sequence?" at bounding box center [495, 124] width 827 height 169
copy g "-6 6/5 -6/25 6/125 ?"
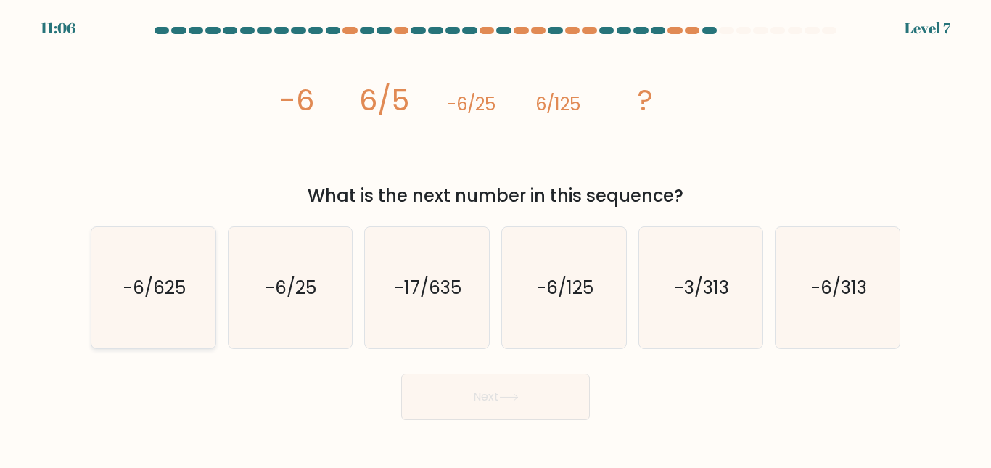
click at [198, 284] on icon "-6/625" at bounding box center [153, 287] width 121 height 121
click at [496, 238] on input "a. -6/625" at bounding box center [496, 236] width 1 height 4
radio input "true"
click at [433, 417] on button "Next" at bounding box center [495, 397] width 189 height 46
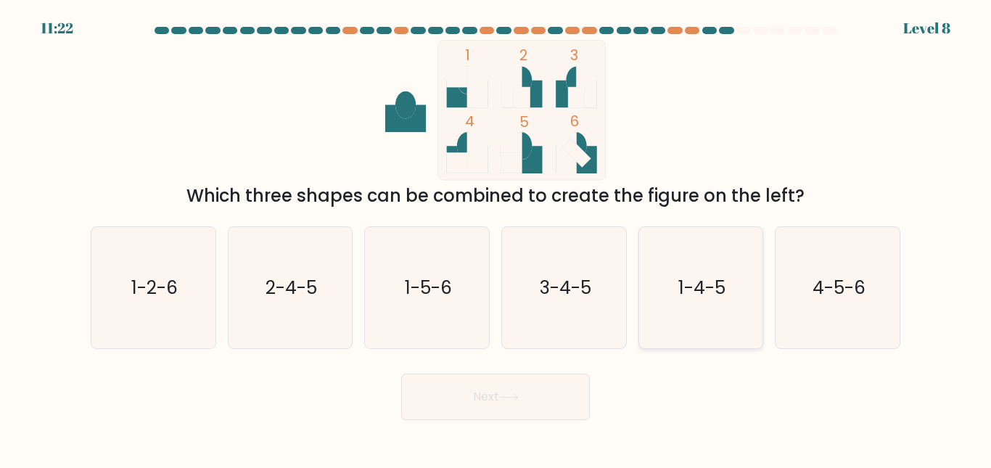
click at [695, 290] on text "1-4-5" at bounding box center [702, 287] width 47 height 25
click at [496, 238] on input "e. 1-4-5" at bounding box center [496, 236] width 1 height 4
radio input "true"
click at [454, 387] on button "Next" at bounding box center [495, 397] width 189 height 46
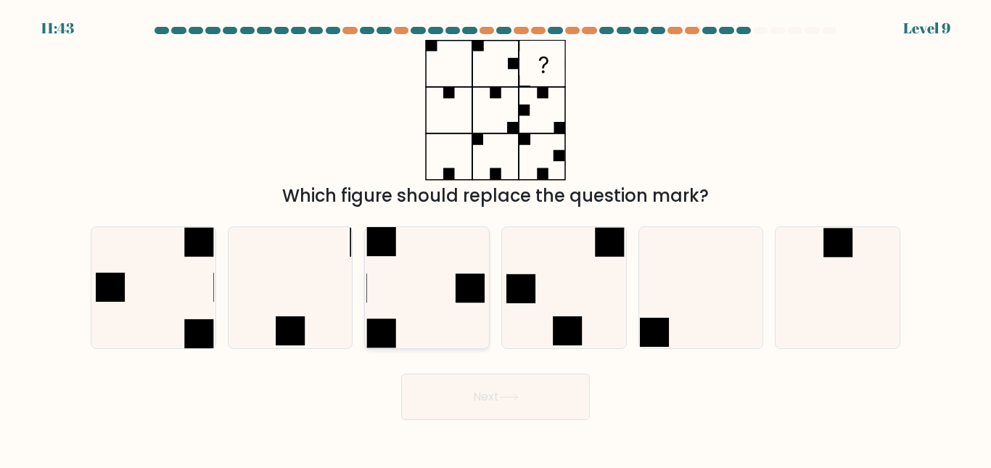
click at [459, 337] on icon at bounding box center [427, 287] width 121 height 121
click at [496, 238] on input "c." at bounding box center [496, 236] width 1 height 4
radio input "true"
click at [493, 384] on button "Next" at bounding box center [495, 397] width 189 height 46
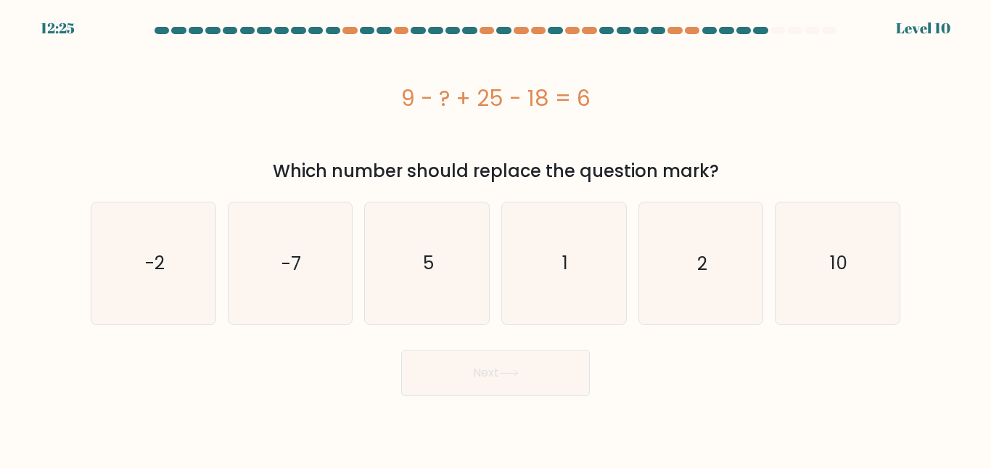
drag, startPoint x: 384, startPoint y: 99, endPoint x: 788, endPoint y: 105, distance: 404.3
click at [788, 105] on div "9 - ? + 25 - 18 = 6" at bounding box center [496, 98] width 810 height 33
copy div "9 - ? + 25 - 18 = 6"
click at [850, 264] on icon "10" at bounding box center [837, 262] width 121 height 121
click at [496, 238] on input "f. 10" at bounding box center [496, 236] width 1 height 4
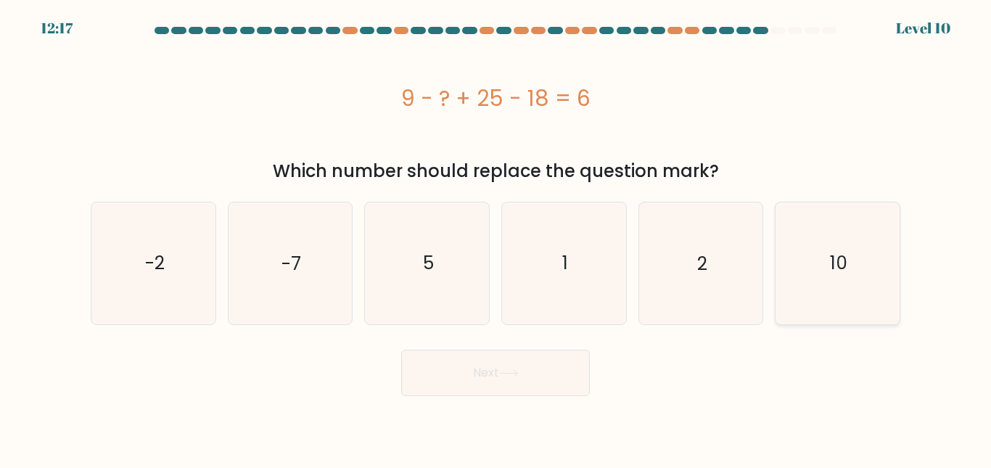
radio input "true"
click at [483, 377] on button "Next" at bounding box center [495, 373] width 189 height 46
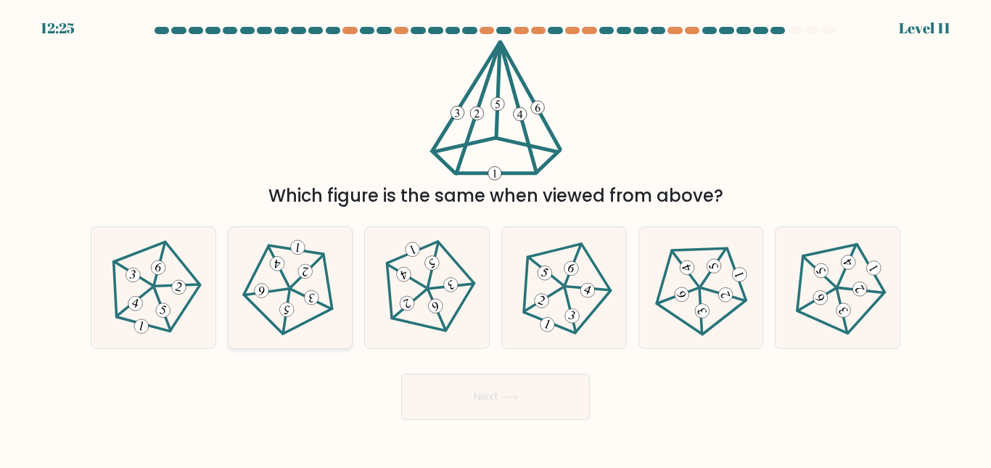
click at [248, 288] on 264 at bounding box center [290, 292] width 102 height 98
click at [496, 238] on input "b." at bounding box center [496, 236] width 1 height 4
radio input "true"
click at [527, 385] on button "Next" at bounding box center [495, 397] width 189 height 46
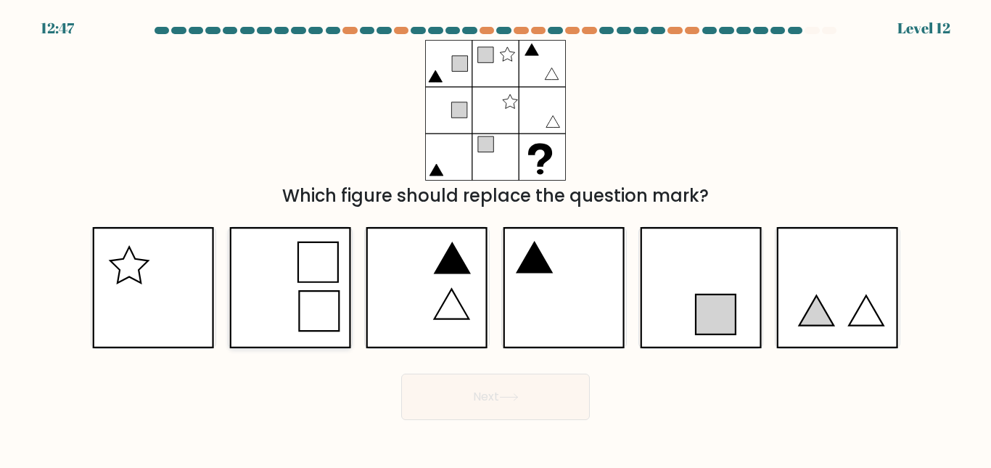
click at [231, 253] on icon at bounding box center [291, 288] width 120 height 120
click at [496, 238] on input "b." at bounding box center [496, 236] width 1 height 4
radio input "true"
click at [242, 247] on icon at bounding box center [290, 288] width 120 height 120
click at [496, 238] on input "b." at bounding box center [496, 236] width 1 height 4
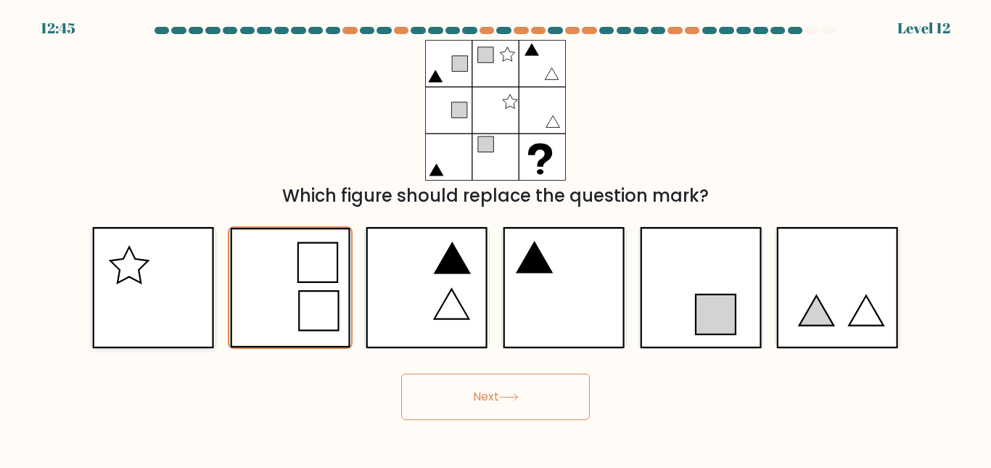
click at [189, 263] on icon at bounding box center [153, 287] width 122 height 121
click at [496, 238] on input "a." at bounding box center [496, 236] width 1 height 4
radio input "true"
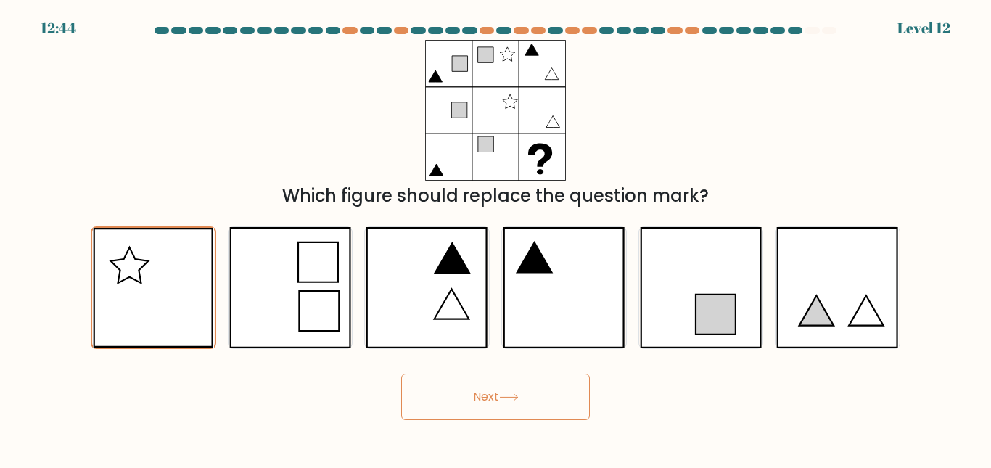
click at [493, 390] on button "Next" at bounding box center [495, 397] width 189 height 46
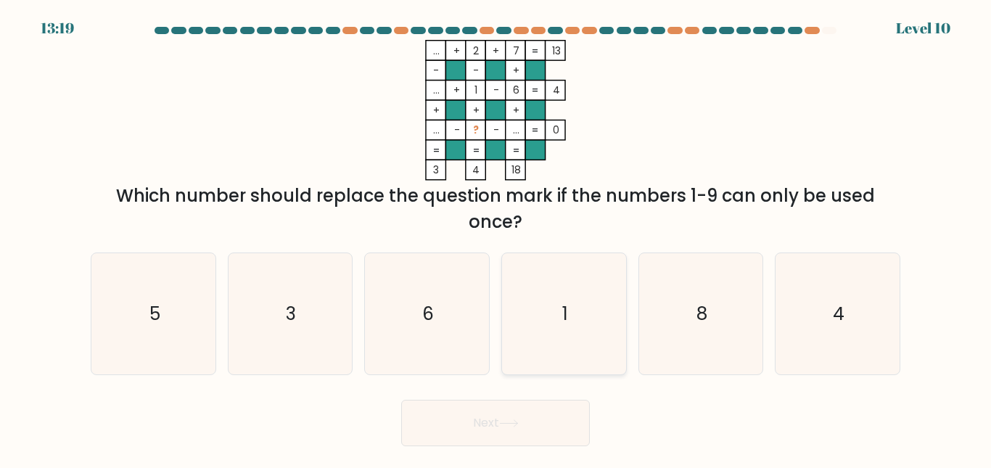
click at [554, 326] on icon "1" at bounding box center [564, 313] width 121 height 121
click at [496, 238] on input "d. 1" at bounding box center [496, 236] width 1 height 4
radio input "true"
click at [516, 401] on button "Next" at bounding box center [495, 423] width 189 height 46
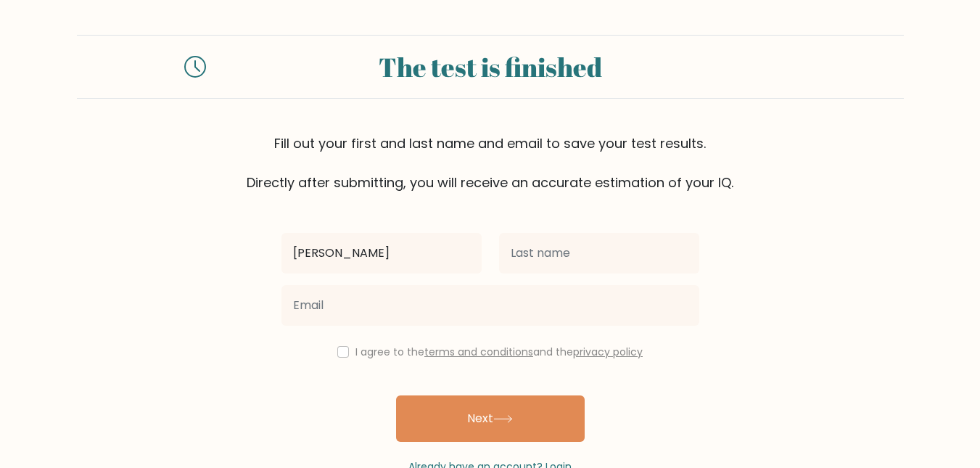
type input "Jason"
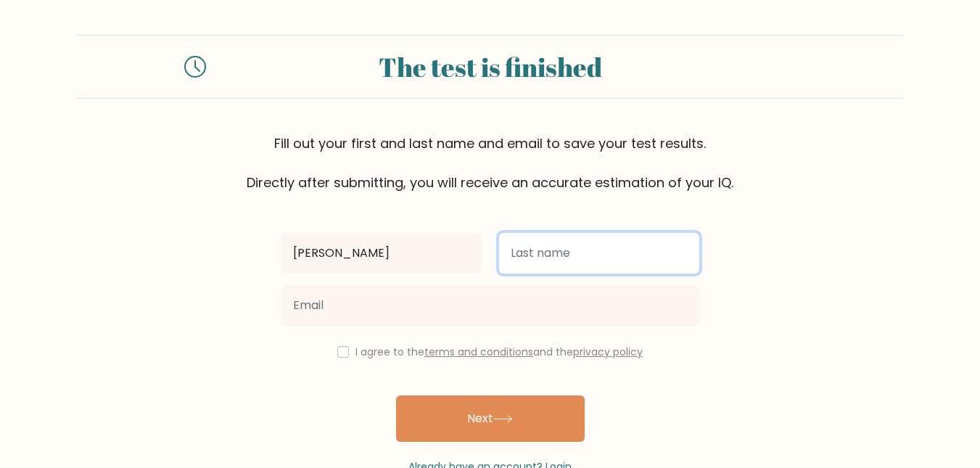
click at [580, 271] on input "text" at bounding box center [599, 253] width 200 height 41
type input "Cubelo"
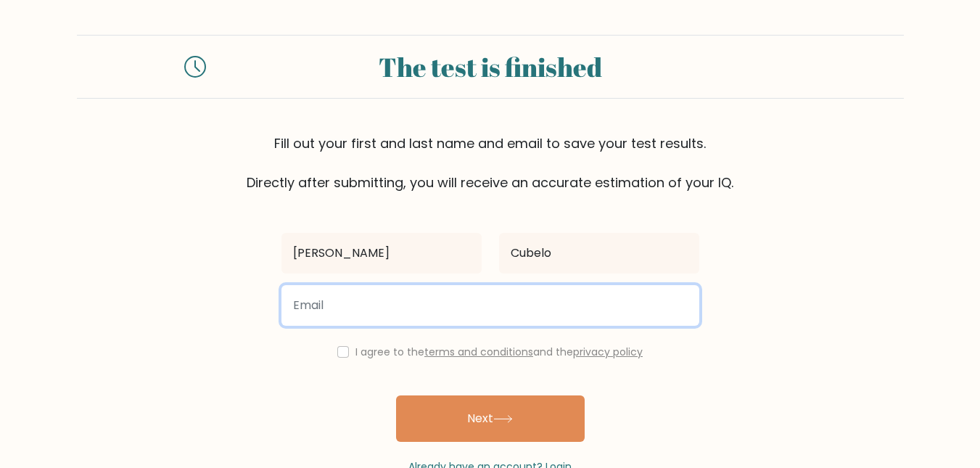
click at [462, 289] on input "email" at bounding box center [491, 305] width 418 height 41
type input "cubelojason@gmail.com"
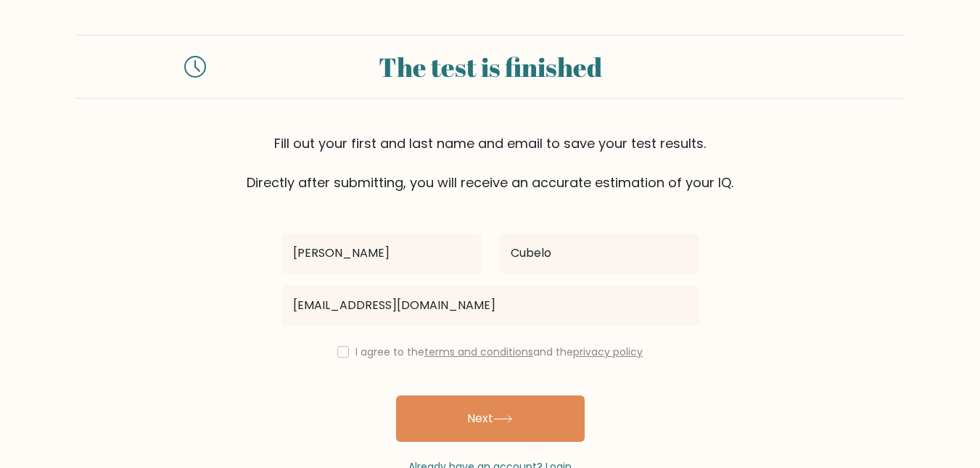
click at [347, 350] on div "I agree to the terms and conditions and the privacy policy" at bounding box center [490, 351] width 435 height 17
click at [345, 352] on div "I agree to the terms and conditions and the privacy policy" at bounding box center [490, 351] width 435 height 17
click at [340, 352] on input "checkbox" at bounding box center [343, 352] width 12 height 12
checkbox input "true"
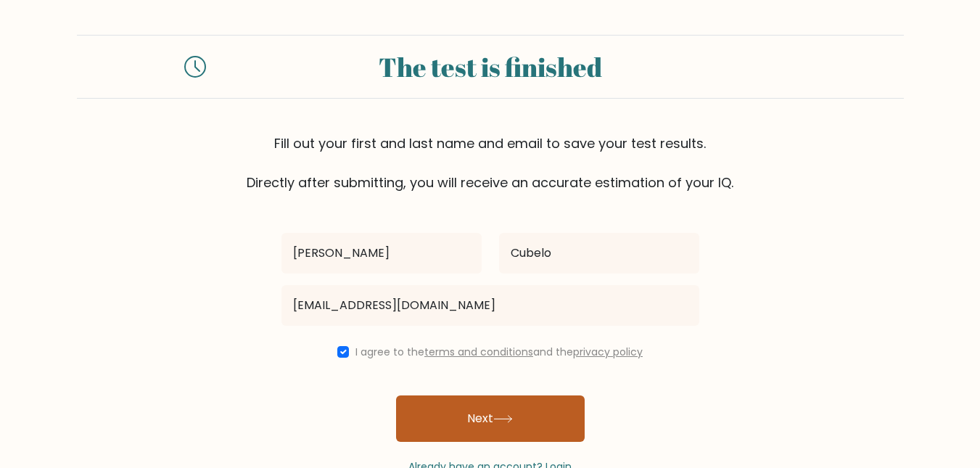
click at [443, 426] on button "Next" at bounding box center [490, 419] width 189 height 46
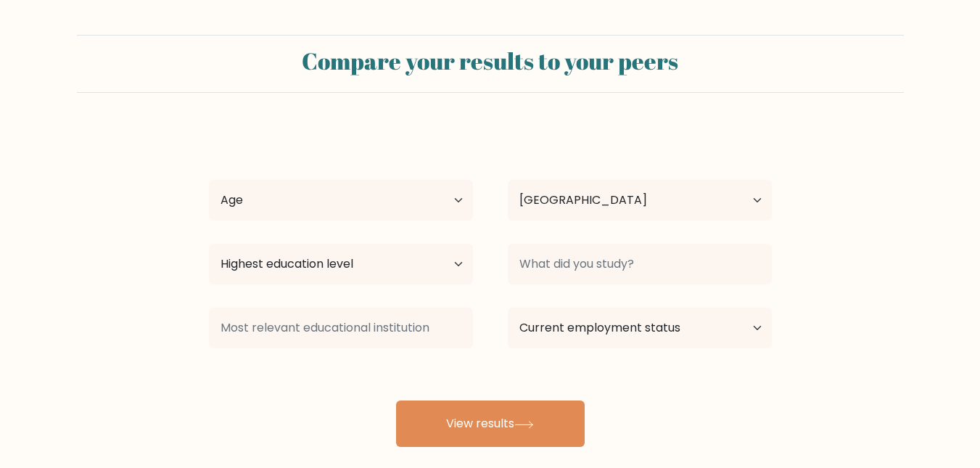
select select "PH"
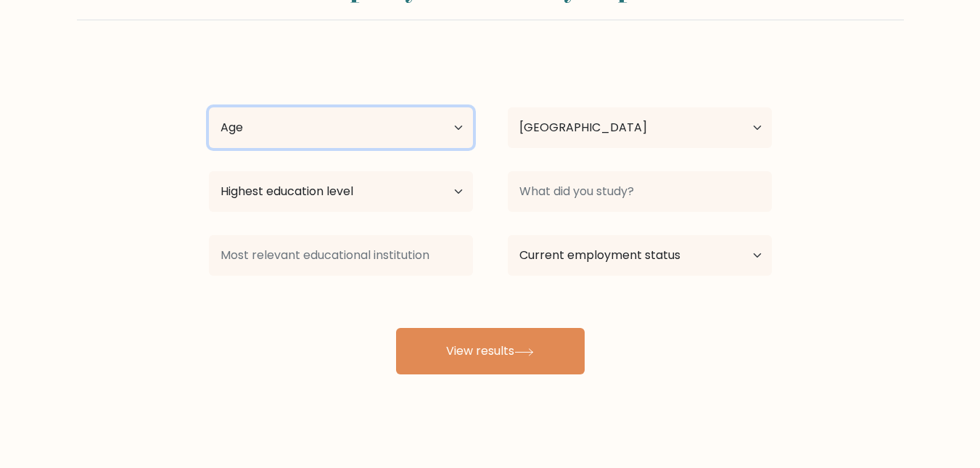
click at [444, 137] on select "Age Under [DEMOGRAPHIC_DATA] [DEMOGRAPHIC_DATA] [DEMOGRAPHIC_DATA] [DEMOGRAPHIC…" at bounding box center [341, 127] width 264 height 41
select select "25_34"
click at [209, 107] on select "Age Under [DEMOGRAPHIC_DATA] [DEMOGRAPHIC_DATA] [DEMOGRAPHIC_DATA] [DEMOGRAPHIC…" at bounding box center [341, 127] width 264 height 41
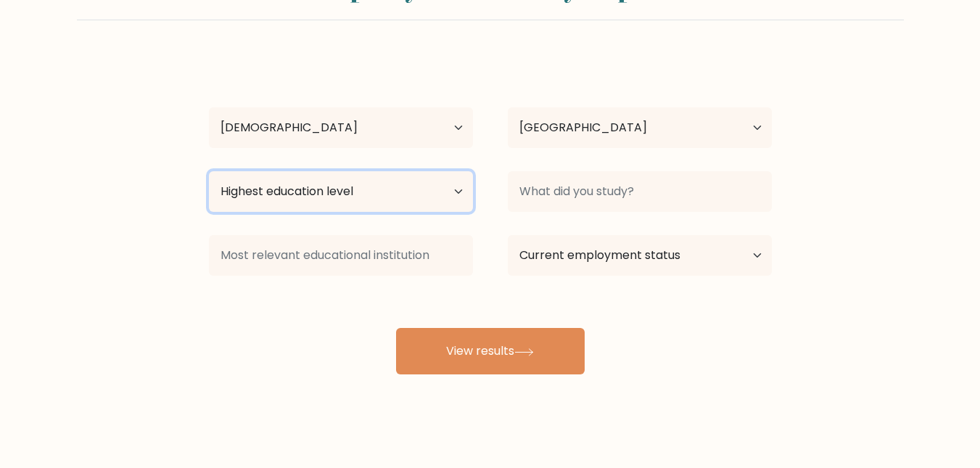
click at [438, 195] on select "Highest education level No schooling Primary Lower Secondary Upper Secondary Oc…" at bounding box center [341, 191] width 264 height 41
select select "bachelors_degree"
click at [209, 171] on select "Highest education level No schooling Primary Lower Secondary Upper Secondary Oc…" at bounding box center [341, 191] width 264 height 41
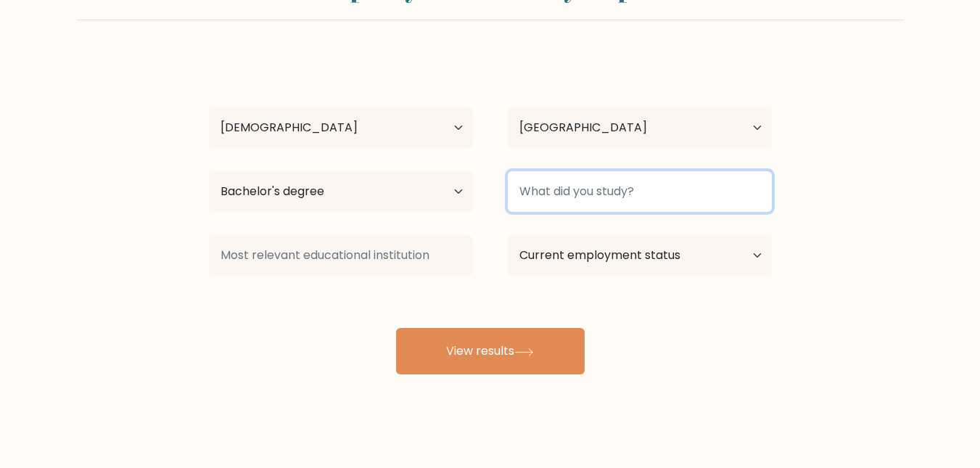
click at [599, 196] on input at bounding box center [640, 191] width 264 height 41
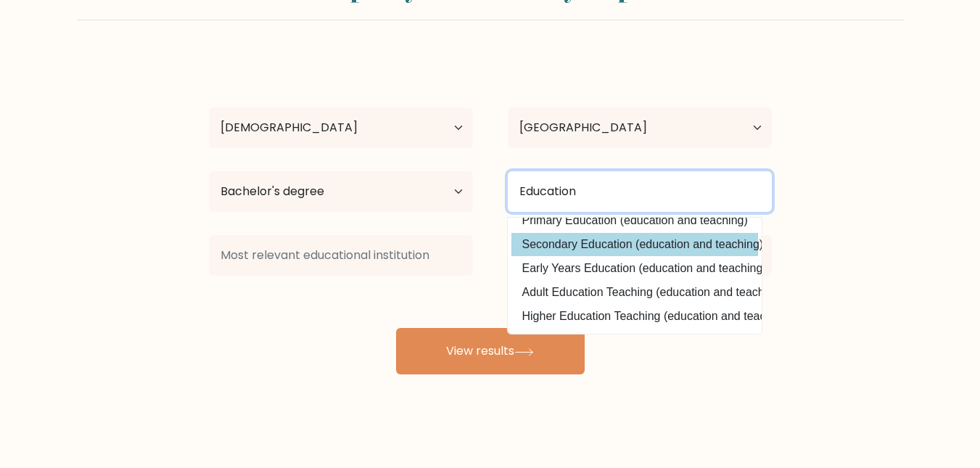
scroll to position [142, 0]
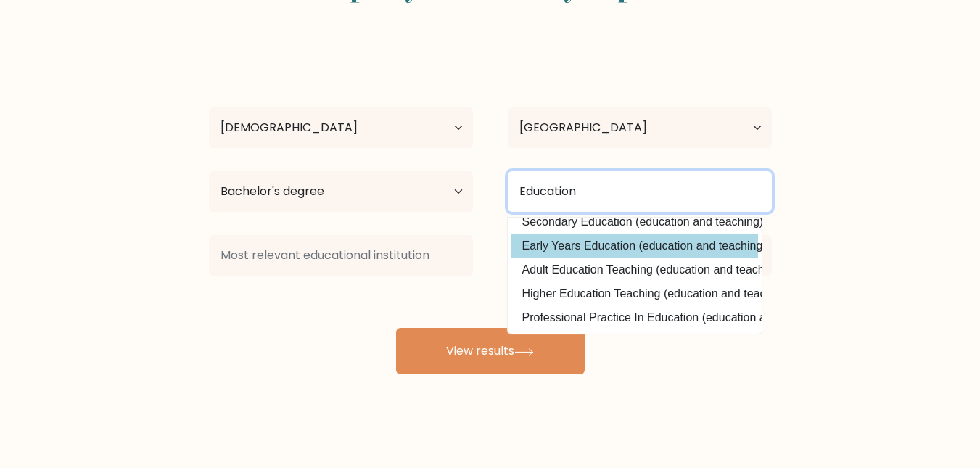
type input "Education"
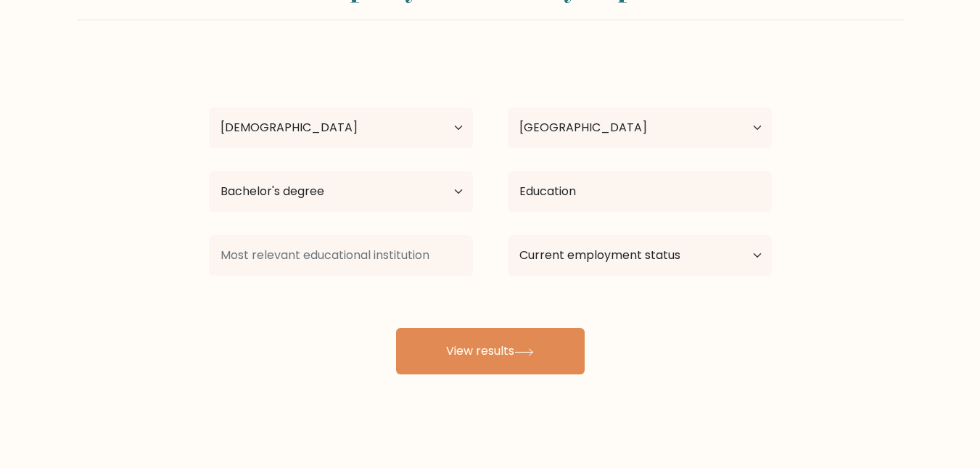
click at [620, 244] on div "[PERSON_NAME] Age Under [DEMOGRAPHIC_DATA] [DEMOGRAPHIC_DATA] [DEMOGRAPHIC_DATA…" at bounding box center [490, 214] width 581 height 319
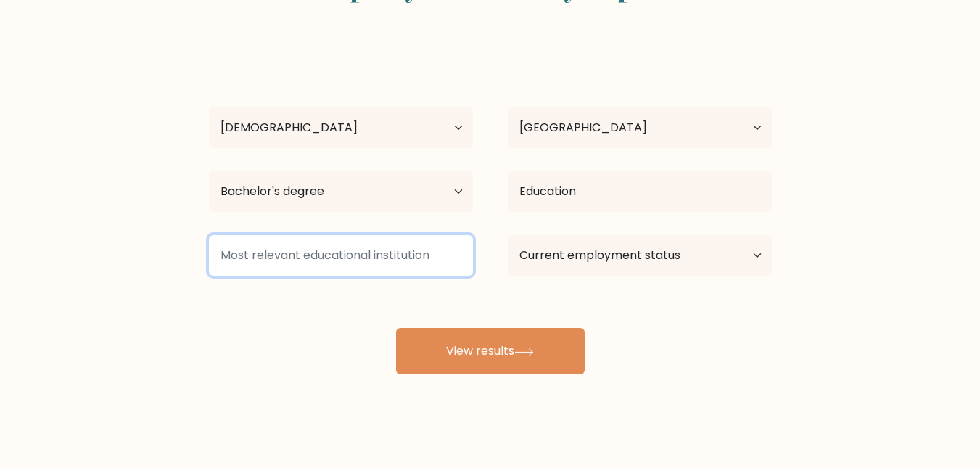
click at [442, 250] on input at bounding box center [341, 255] width 264 height 41
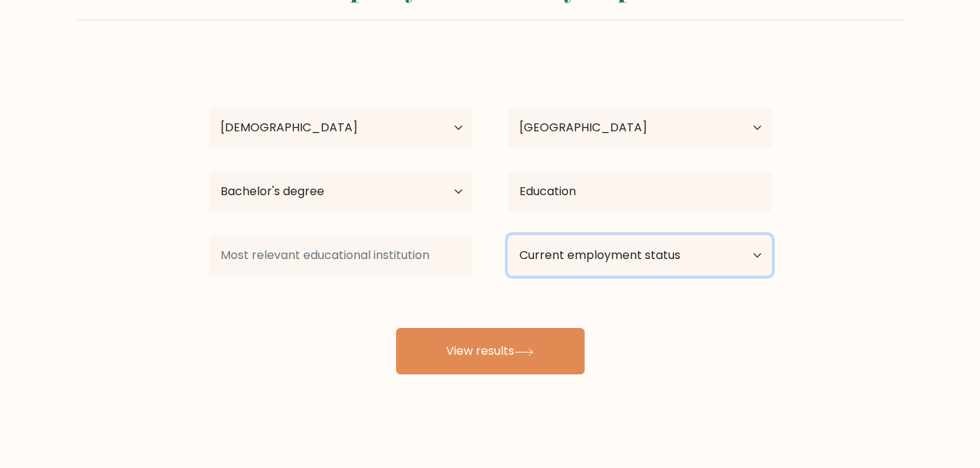
click at [678, 269] on select "Current employment status Employed Student Retired Other / prefer not to answer" at bounding box center [640, 255] width 264 height 41
select select "other"
click at [508, 235] on select "Current employment status Employed Student Retired Other / prefer not to answer" at bounding box center [640, 255] width 264 height 41
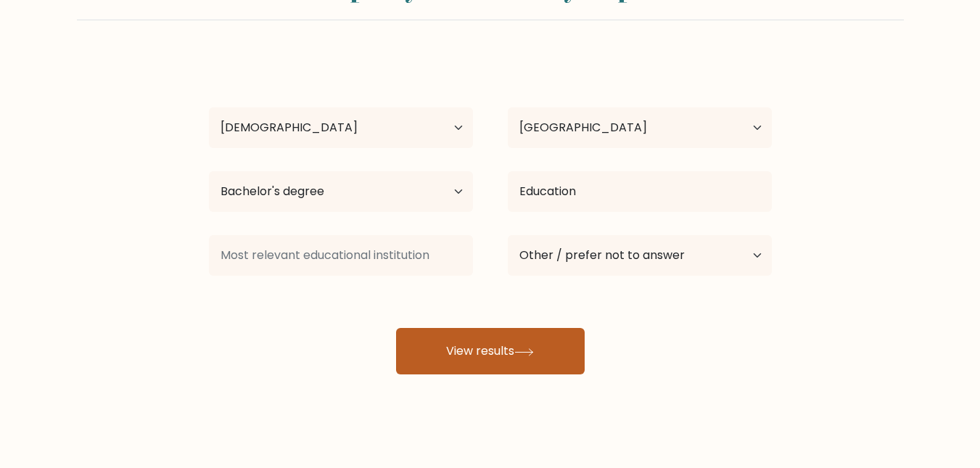
click at [484, 340] on button "View results" at bounding box center [490, 351] width 189 height 46
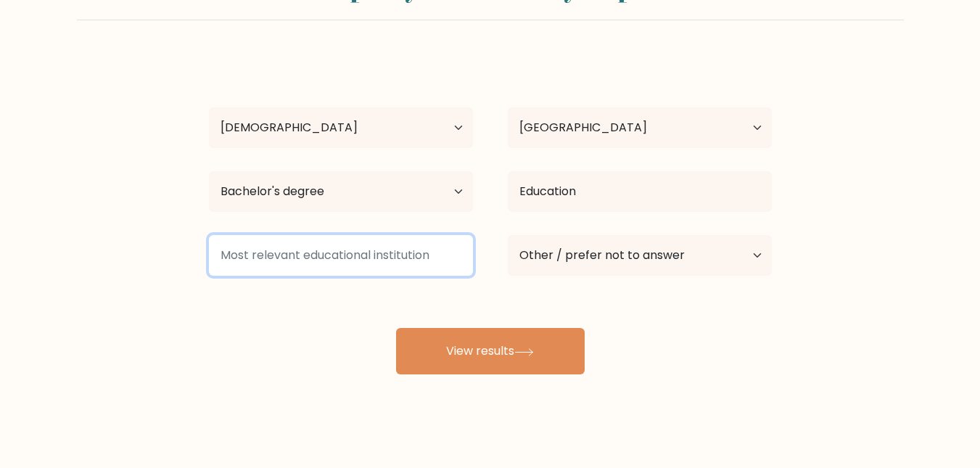
click at [308, 250] on input at bounding box center [341, 255] width 264 height 41
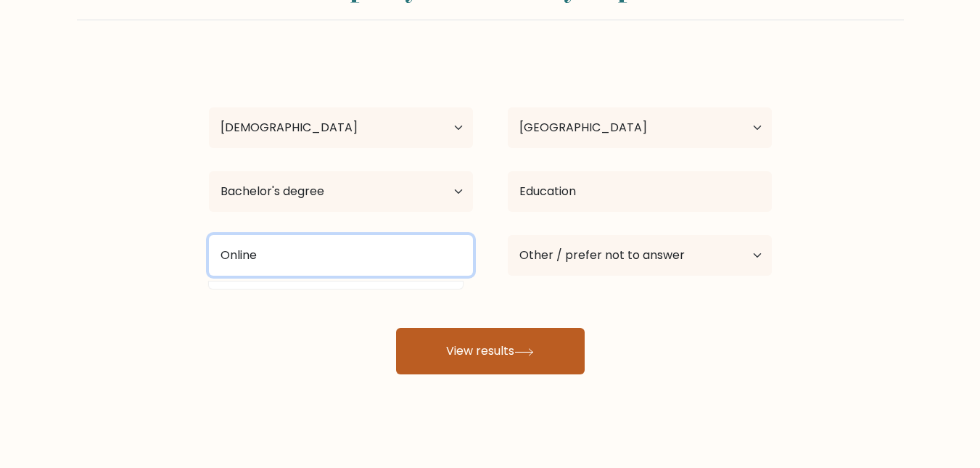
type input "Online"
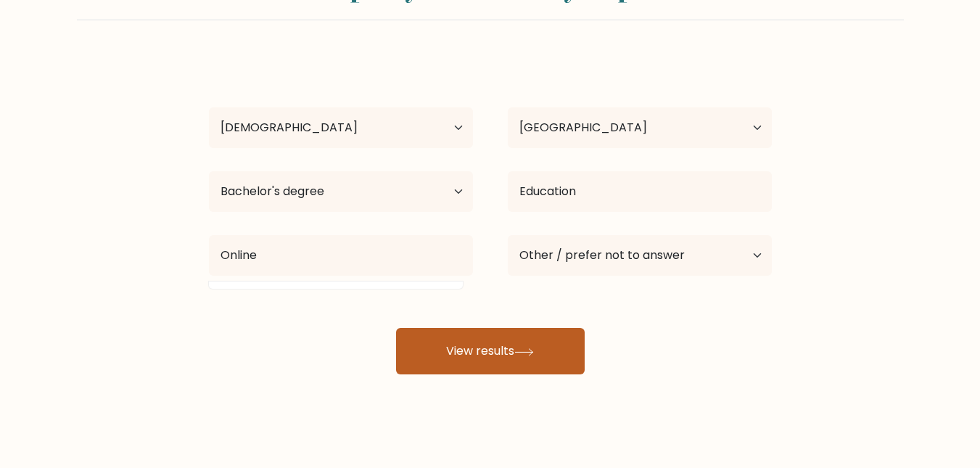
click at [431, 362] on button "View results" at bounding box center [490, 351] width 189 height 46
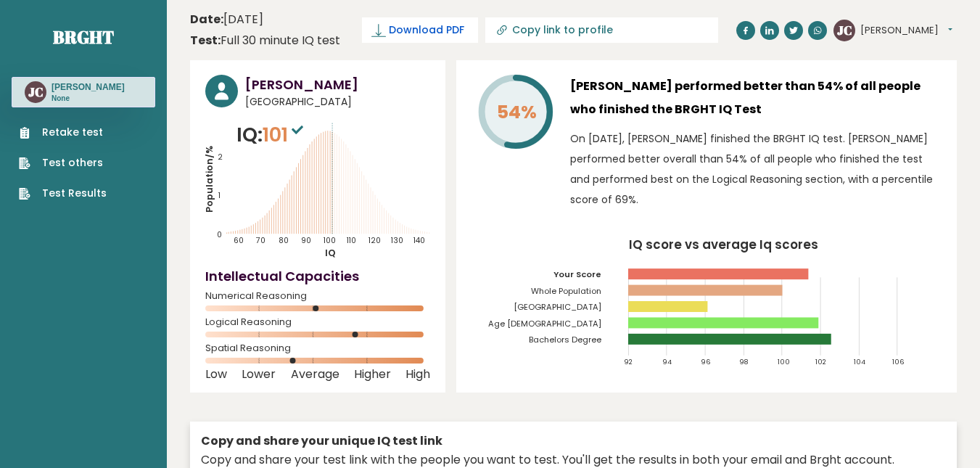
click at [412, 31] on span "Download PDF" at bounding box center [426, 29] width 75 height 15
